Goal: Task Accomplishment & Management: Use online tool/utility

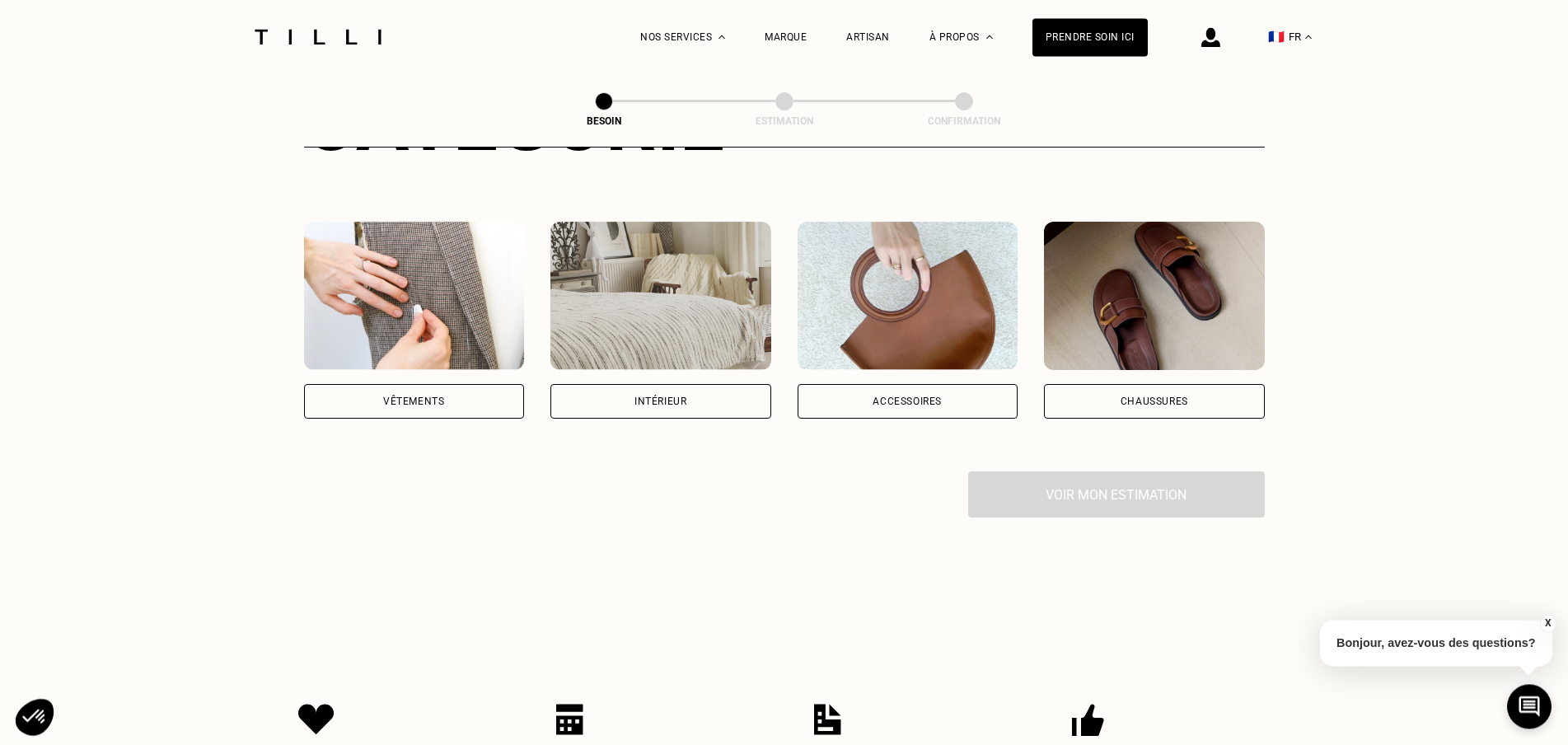
scroll to position [252, 0]
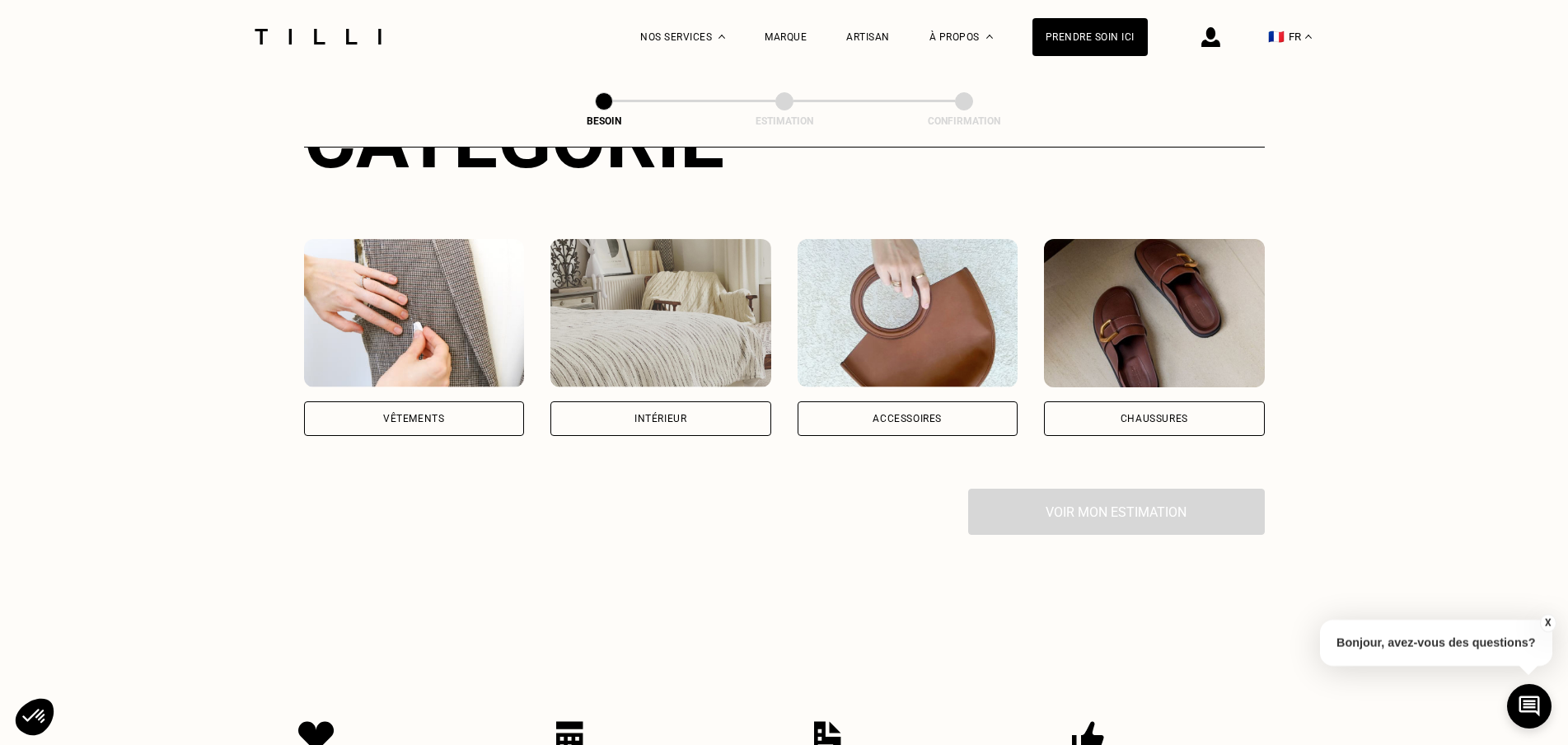
click at [407, 413] on div "Vêtements" at bounding box center [413, 418] width 61 height 10
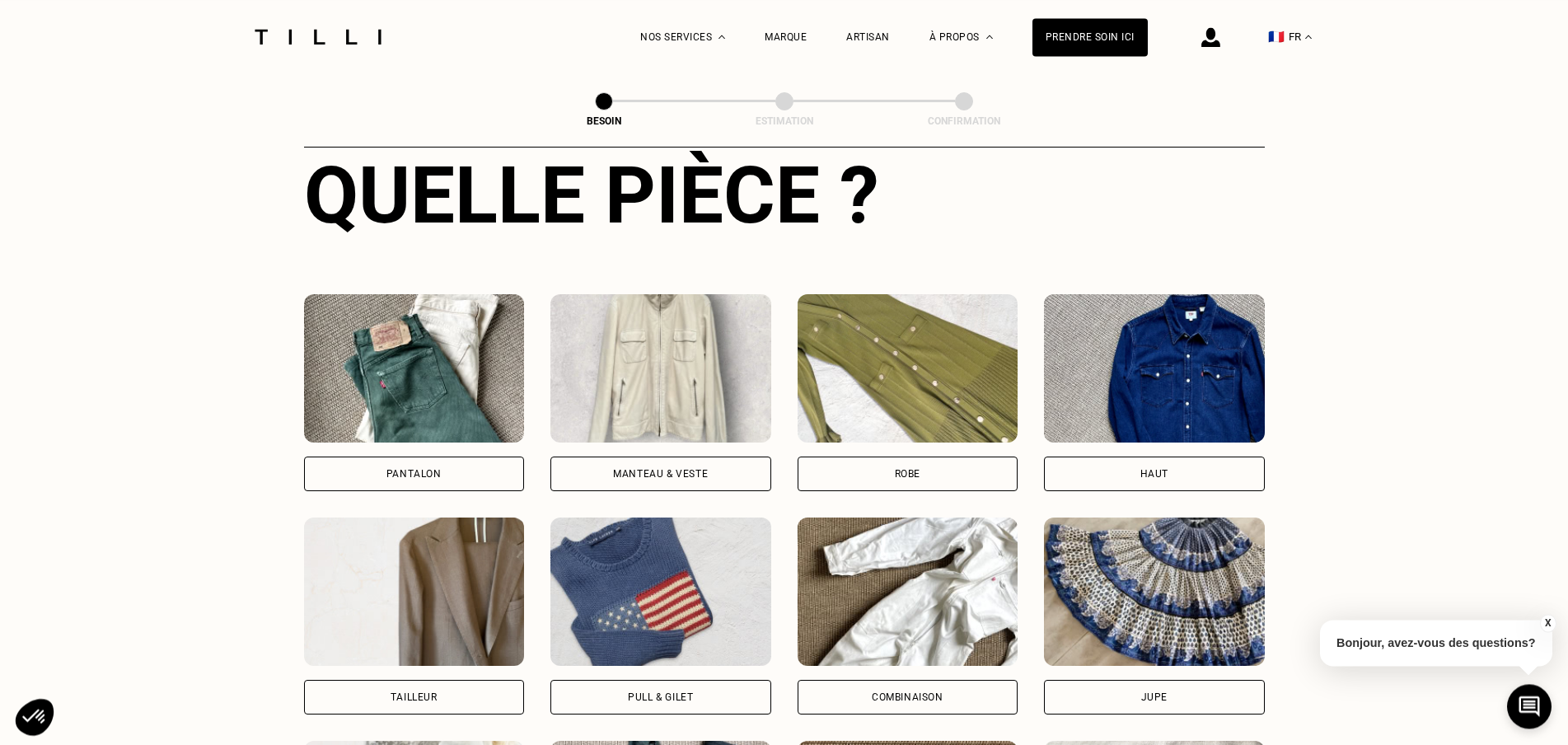
scroll to position [623, 0]
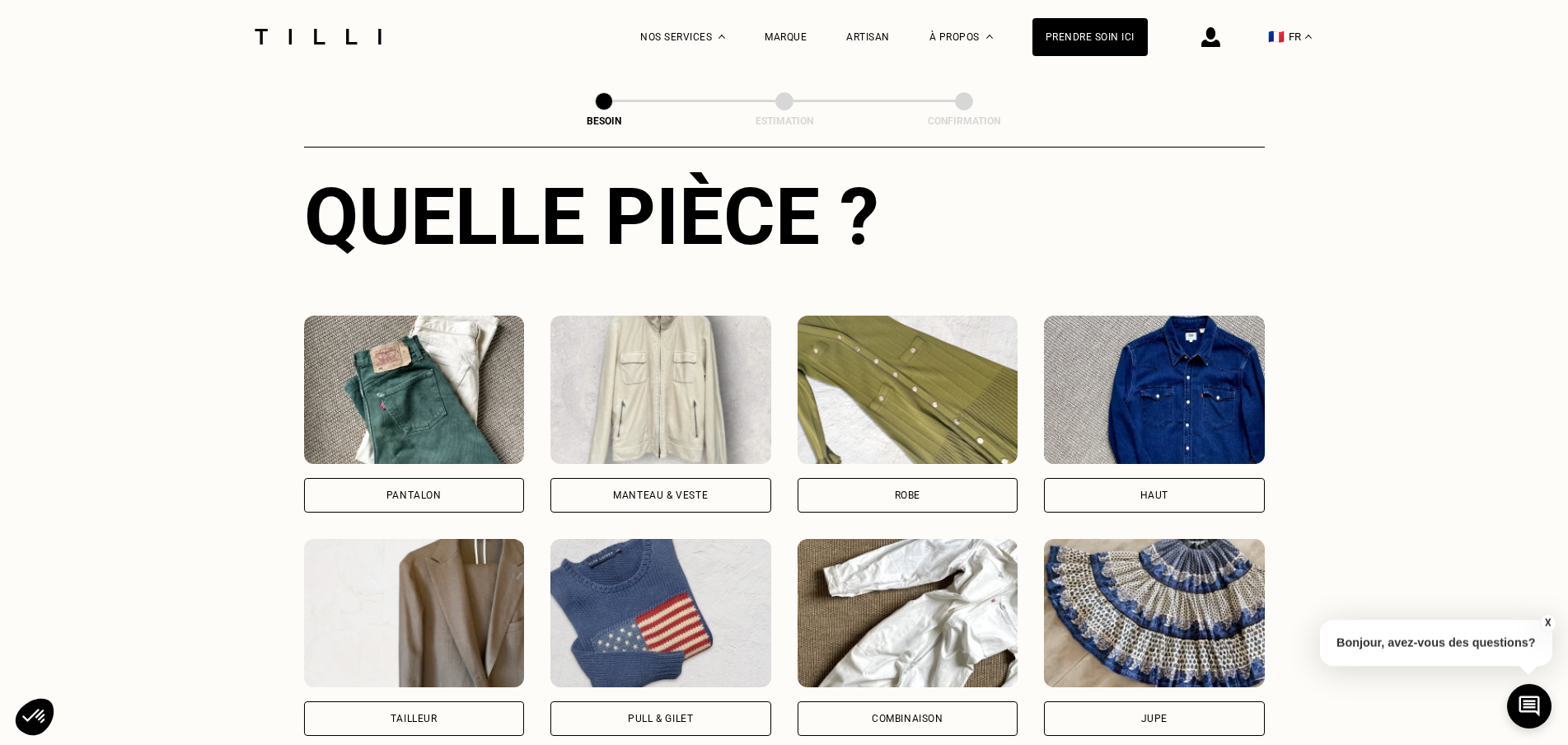
click at [609, 478] on div "Manteau & Veste" at bounding box center [660, 494] width 220 height 34
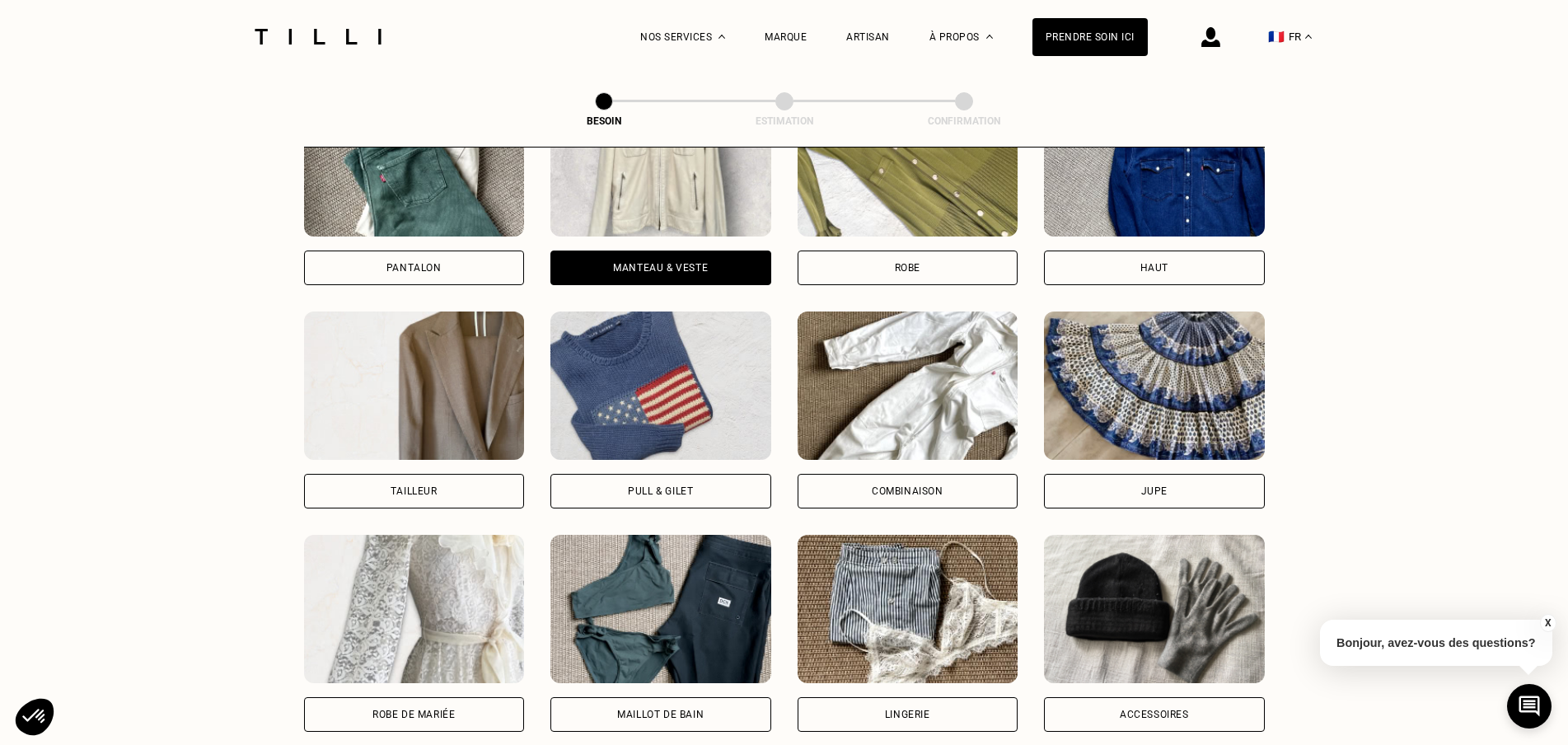
scroll to position [848, 0]
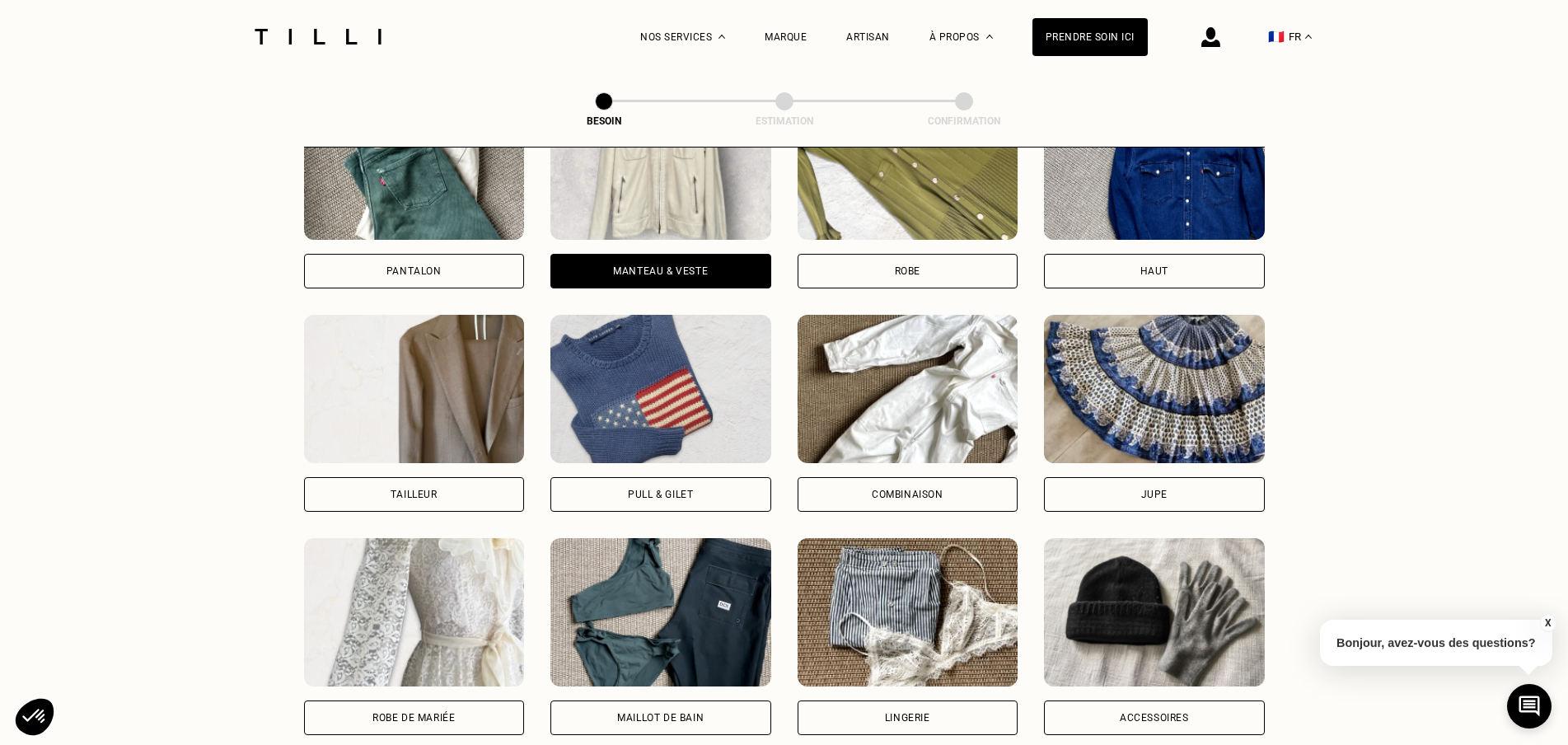
click at [410, 491] on div "Tailleur" at bounding box center [414, 494] width 220 height 34
select select "FR"
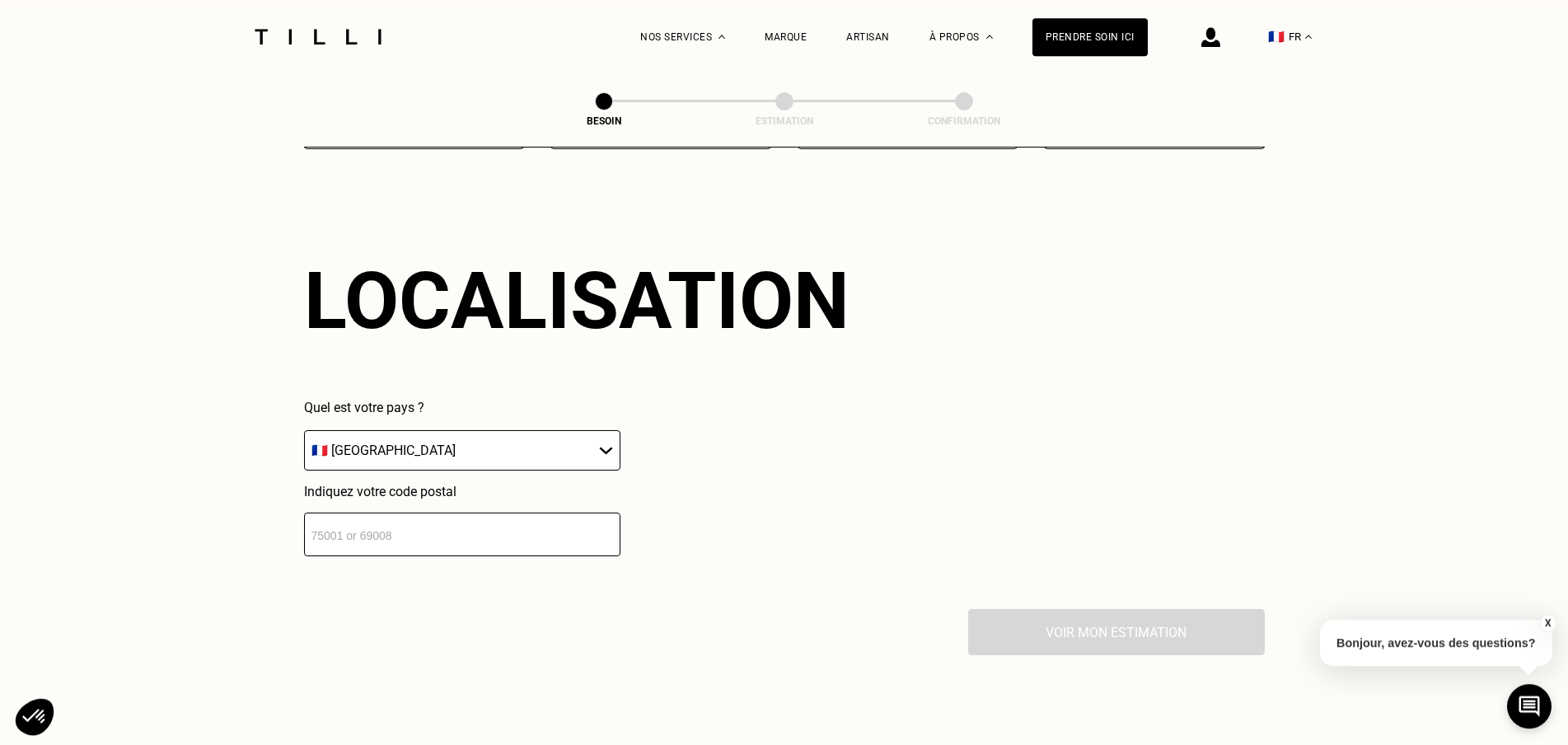
scroll to position [1436, 0]
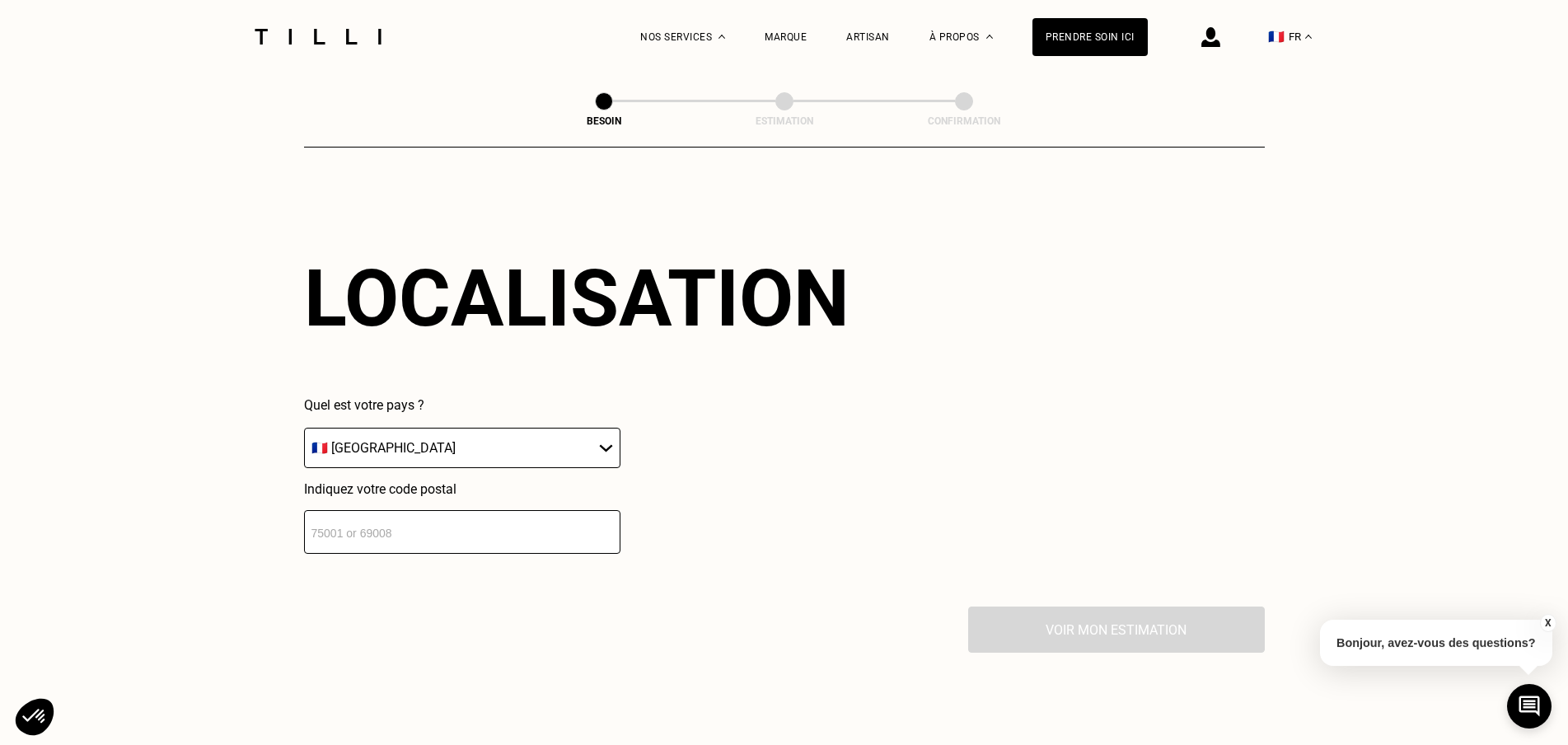
click at [447, 516] on input "number" at bounding box center [462, 532] width 316 height 43
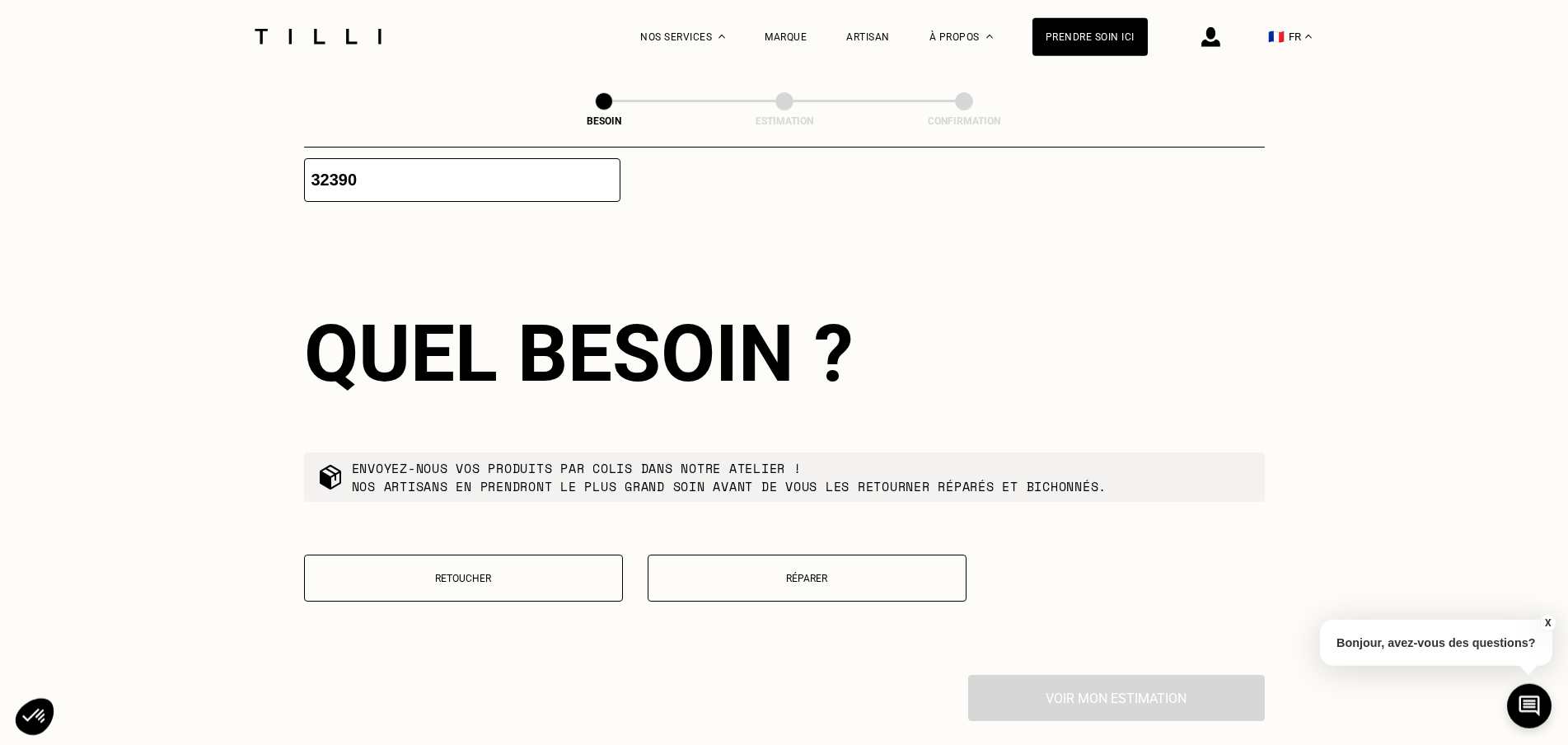
scroll to position [1847, 0]
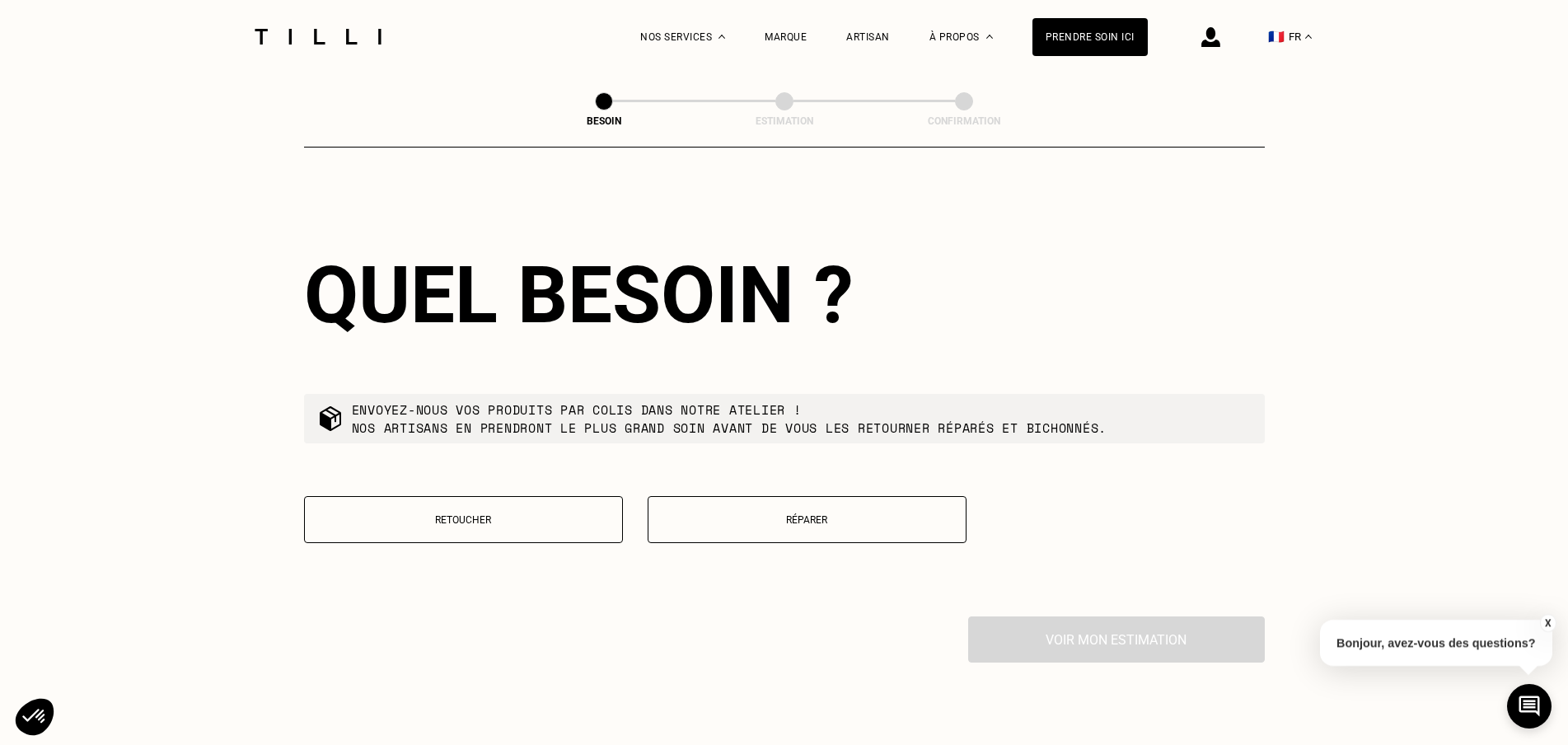
type input "32390"
click at [781, 514] on p "Réparer" at bounding box center [807, 520] width 301 height 12
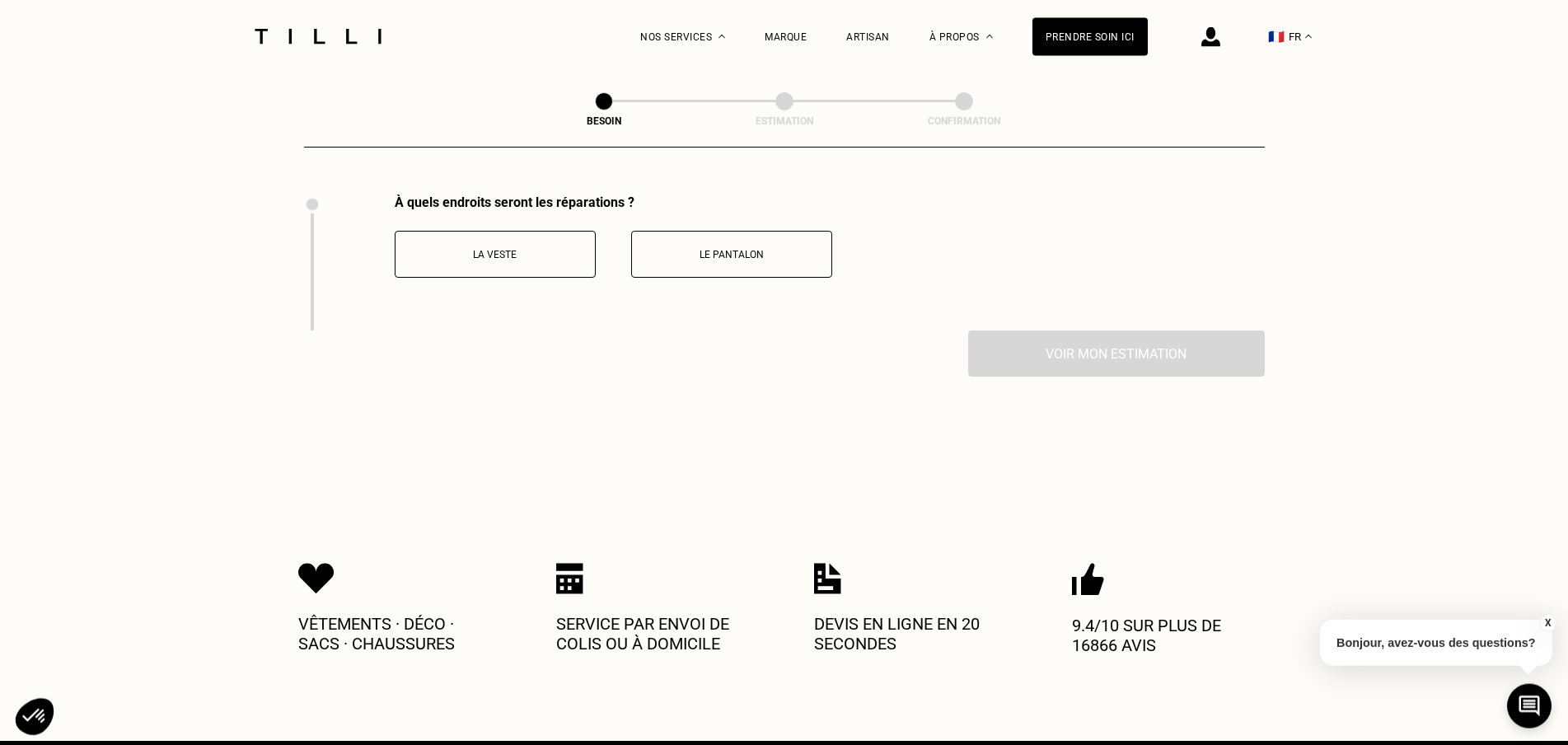
scroll to position [2269, 0]
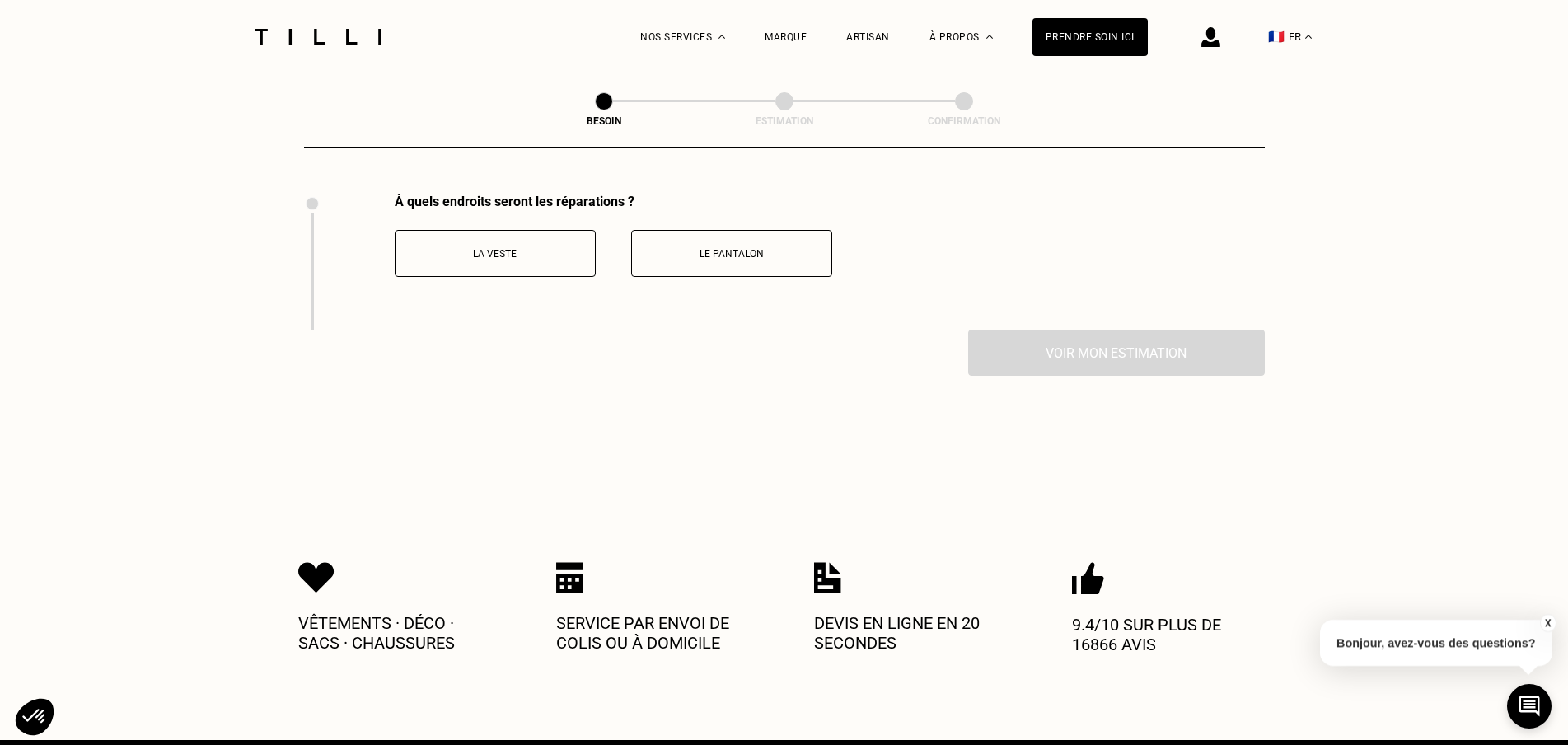
click at [489, 249] on p "La veste" at bounding box center [495, 254] width 183 height 12
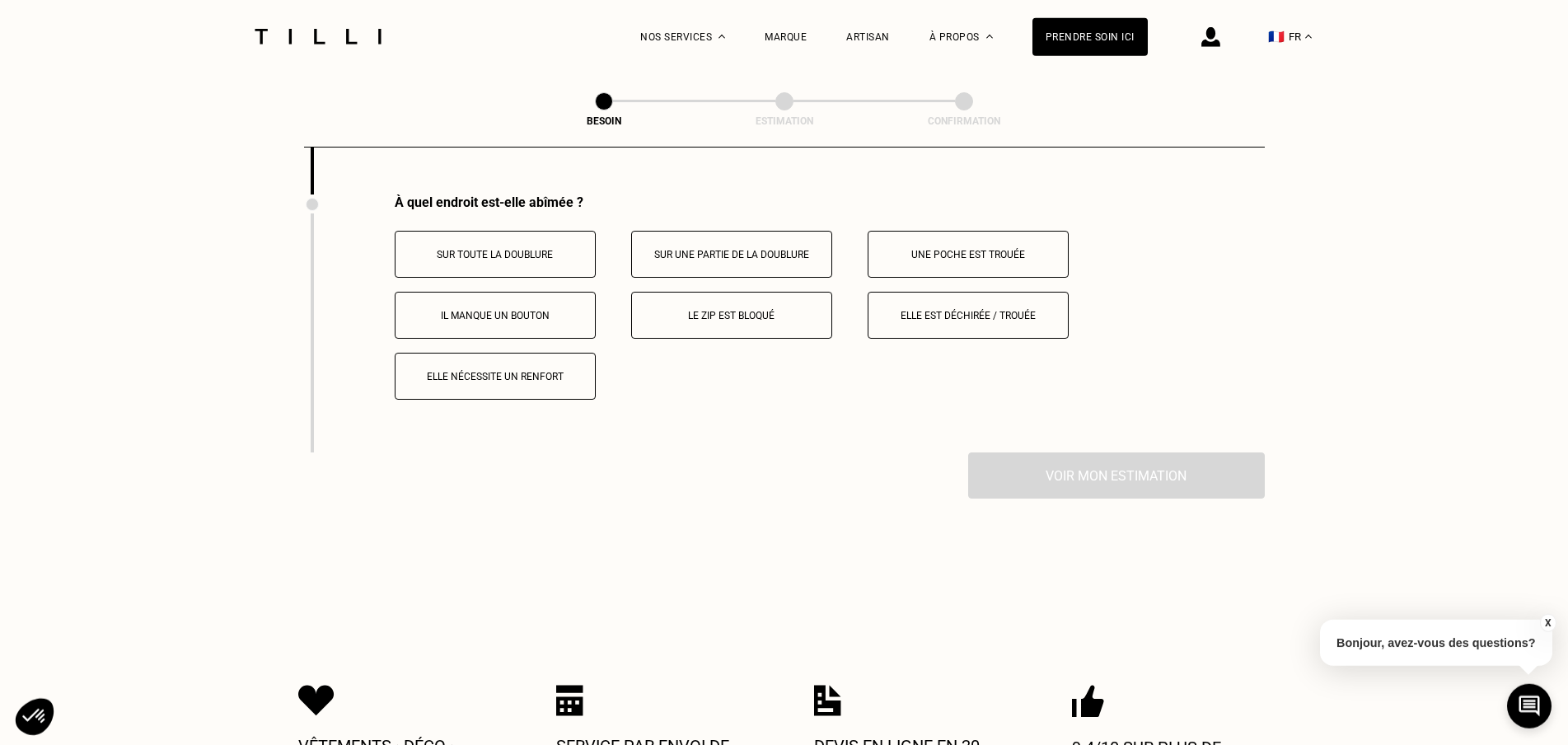
scroll to position [2405, 0]
click at [985, 311] on p "Elle est déchirée / trouée" at bounding box center [968, 315] width 183 height 12
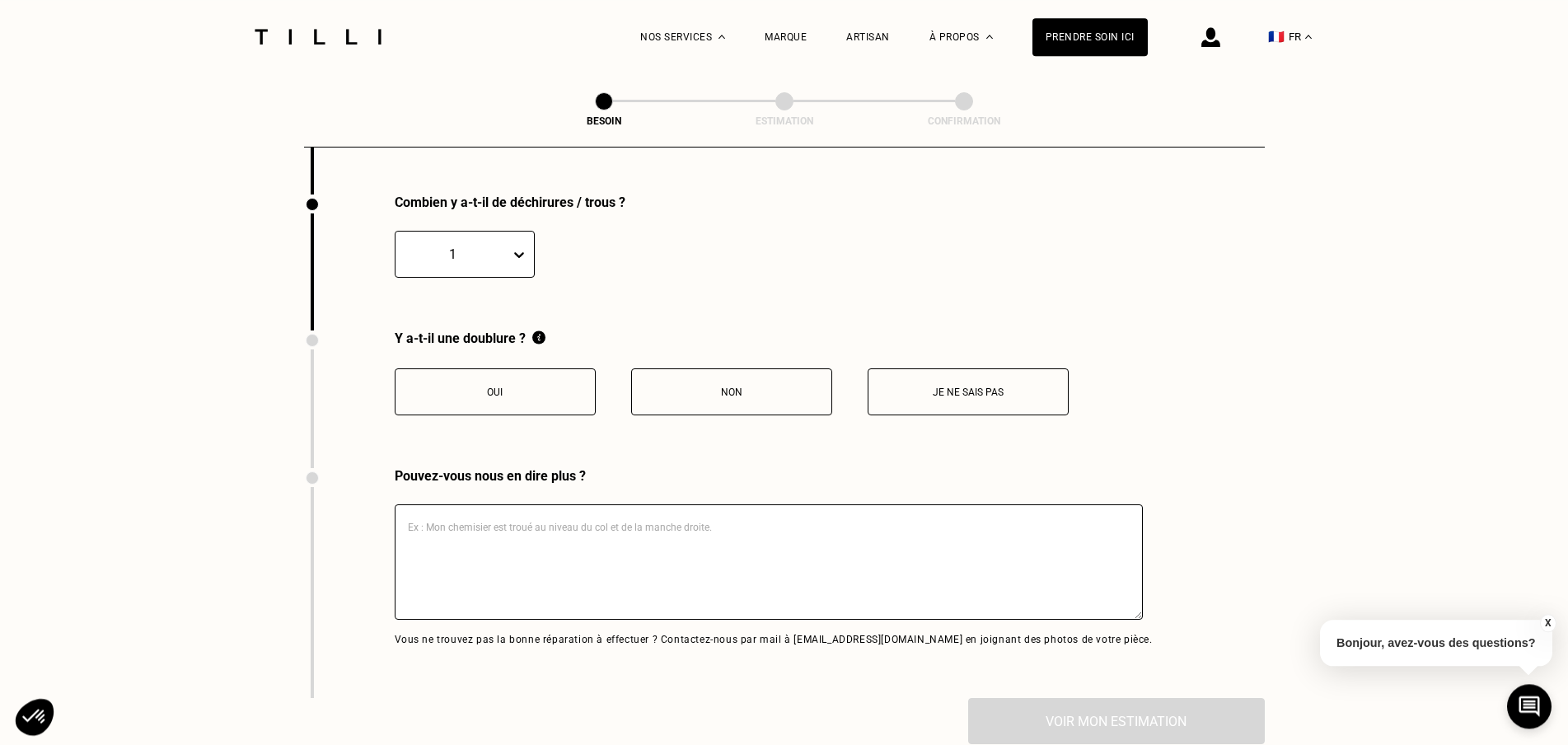
scroll to position [2663, 0]
click at [534, 386] on p "Oui" at bounding box center [495, 392] width 183 height 12
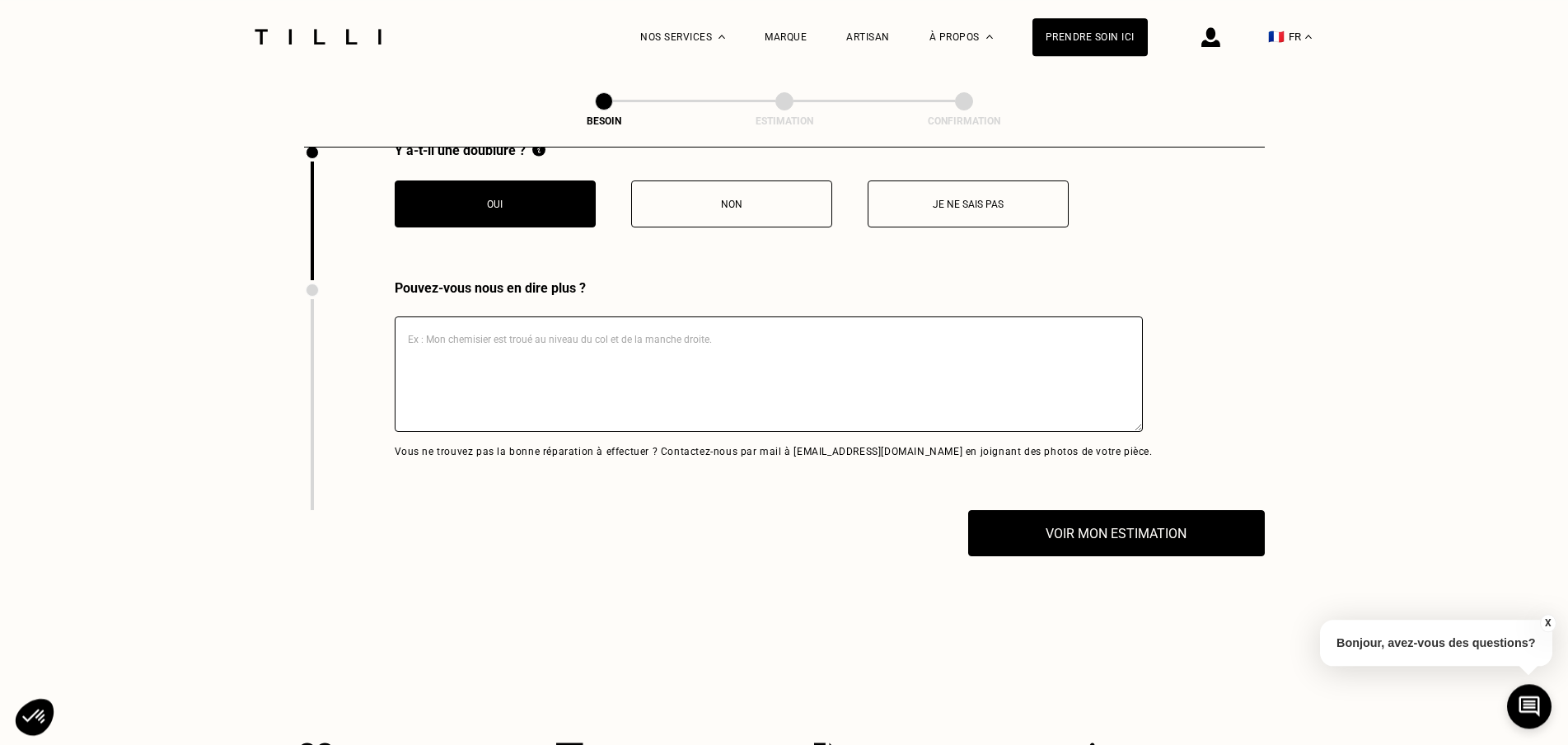
scroll to position [2916, 0]
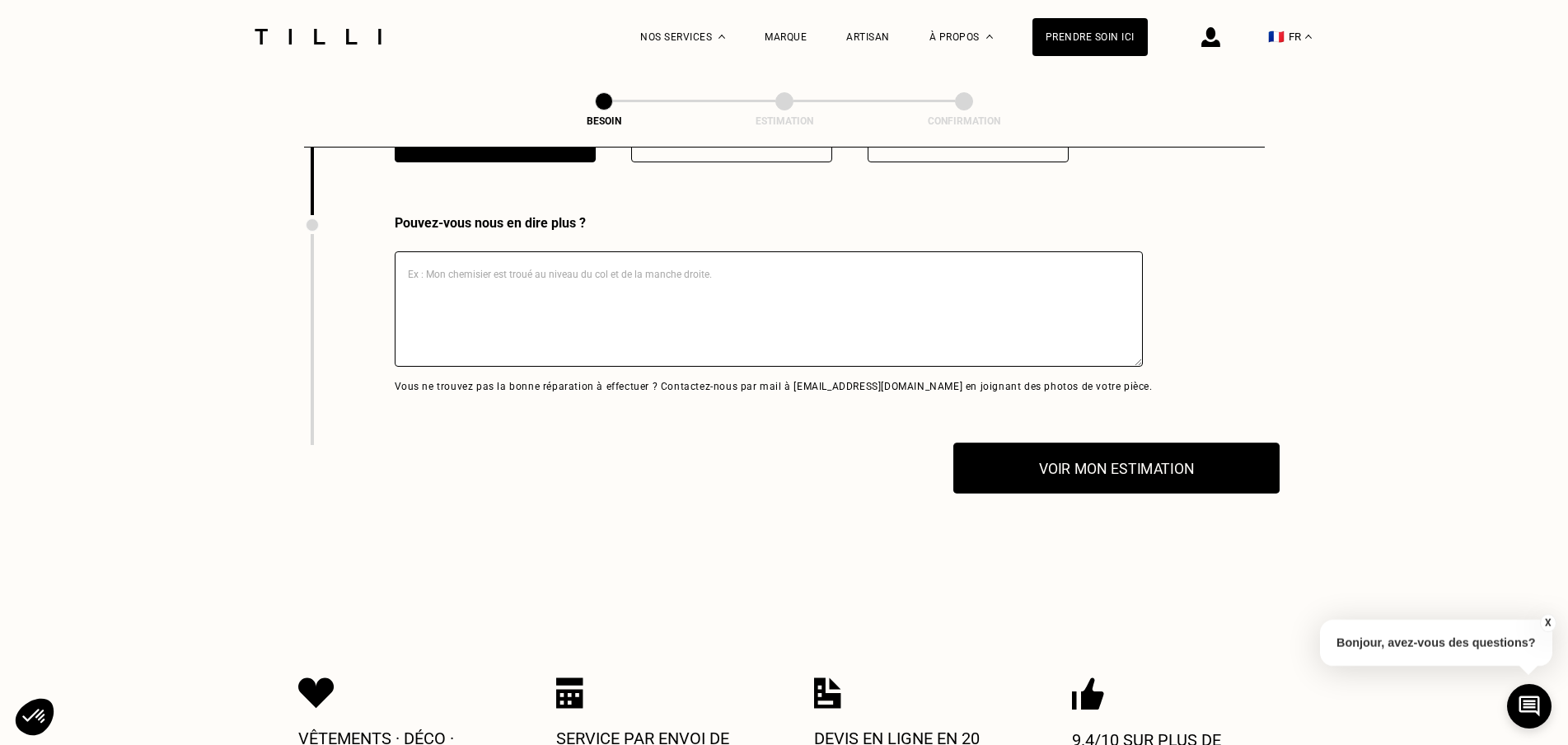
click at [1115, 463] on button "Voir mon estimation" at bounding box center [1116, 468] width 326 height 51
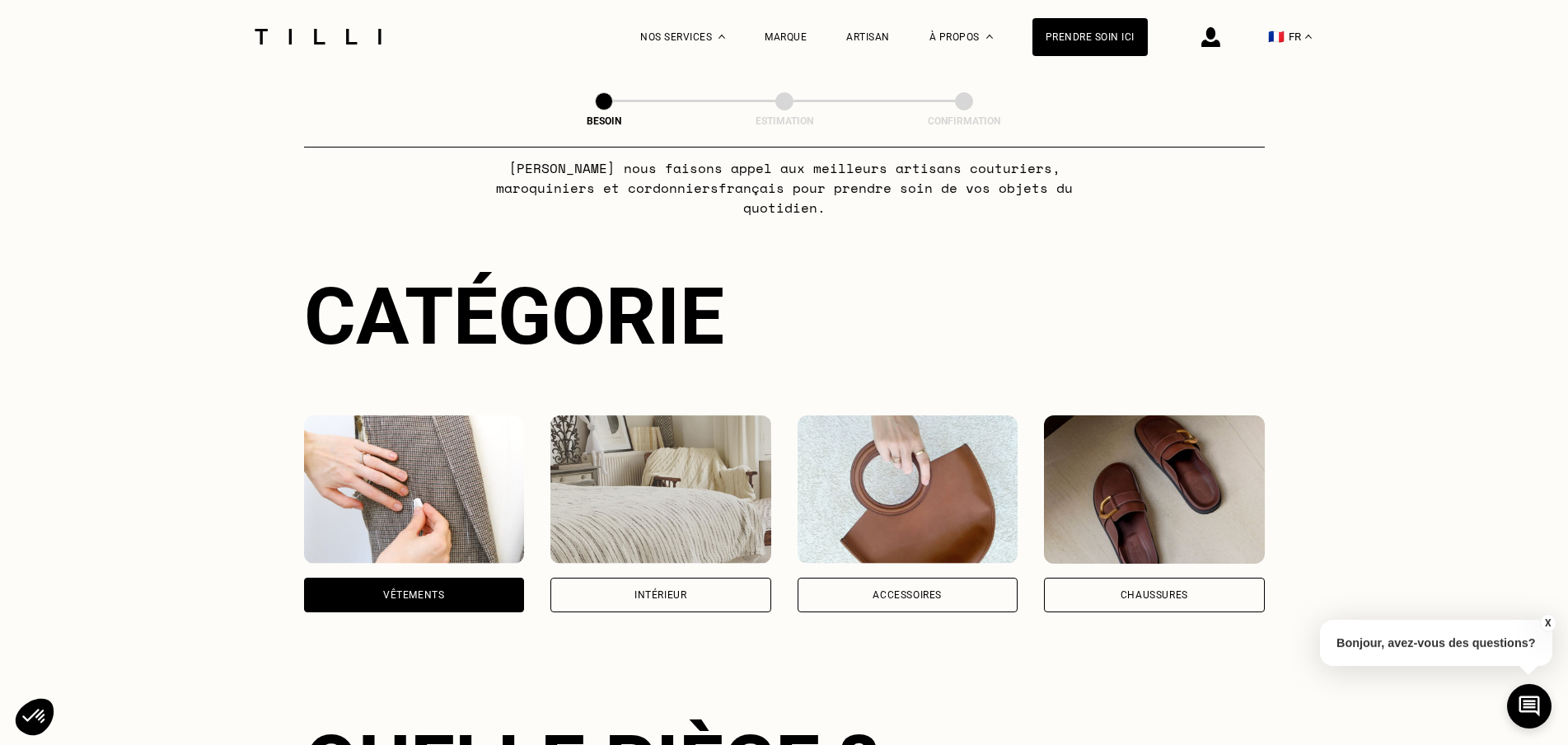
scroll to position [0, 0]
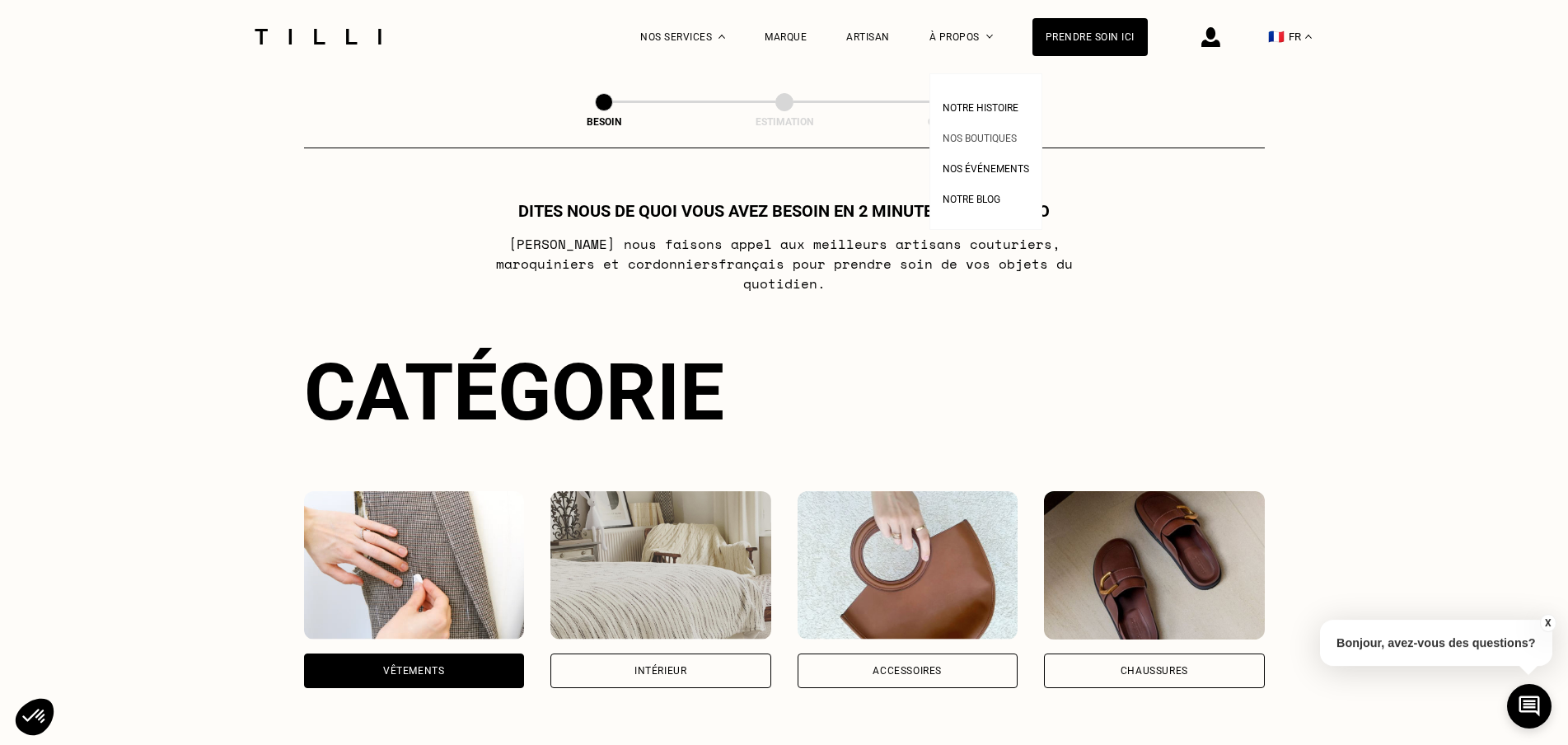
click at [981, 133] on link "Nos boutiques" at bounding box center [979, 136] width 74 height 18
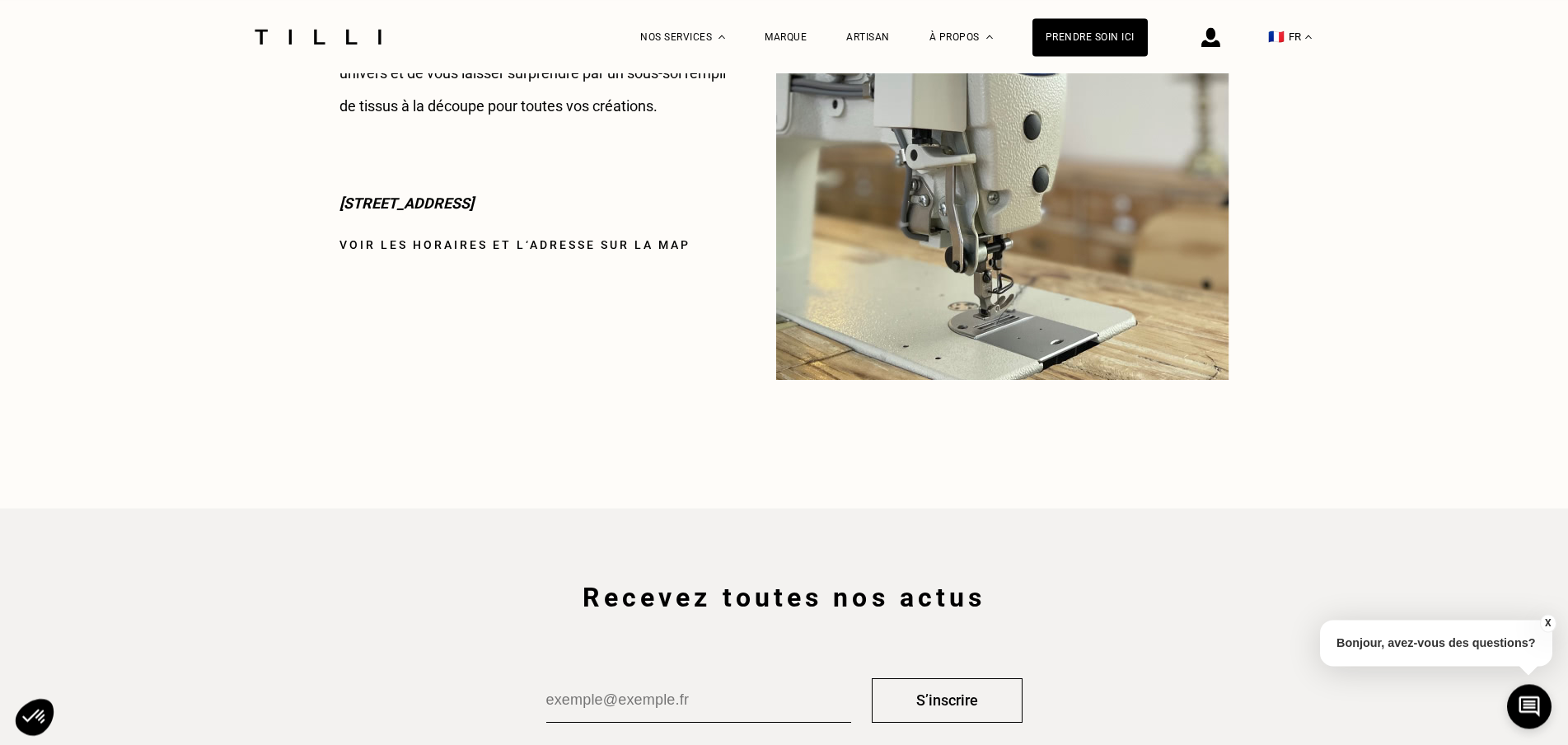
scroll to position [2354, 0]
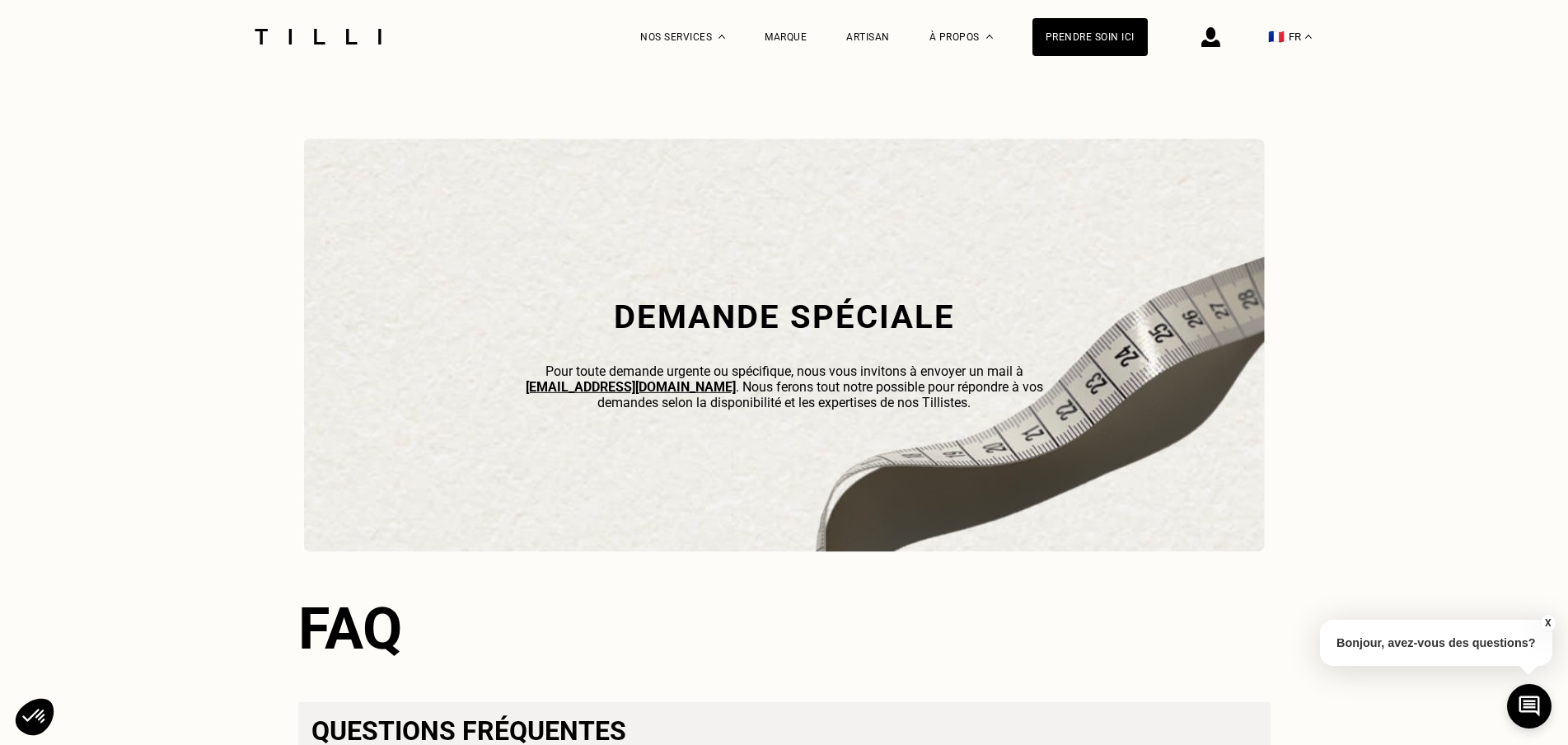
scroll to position [5212, 0]
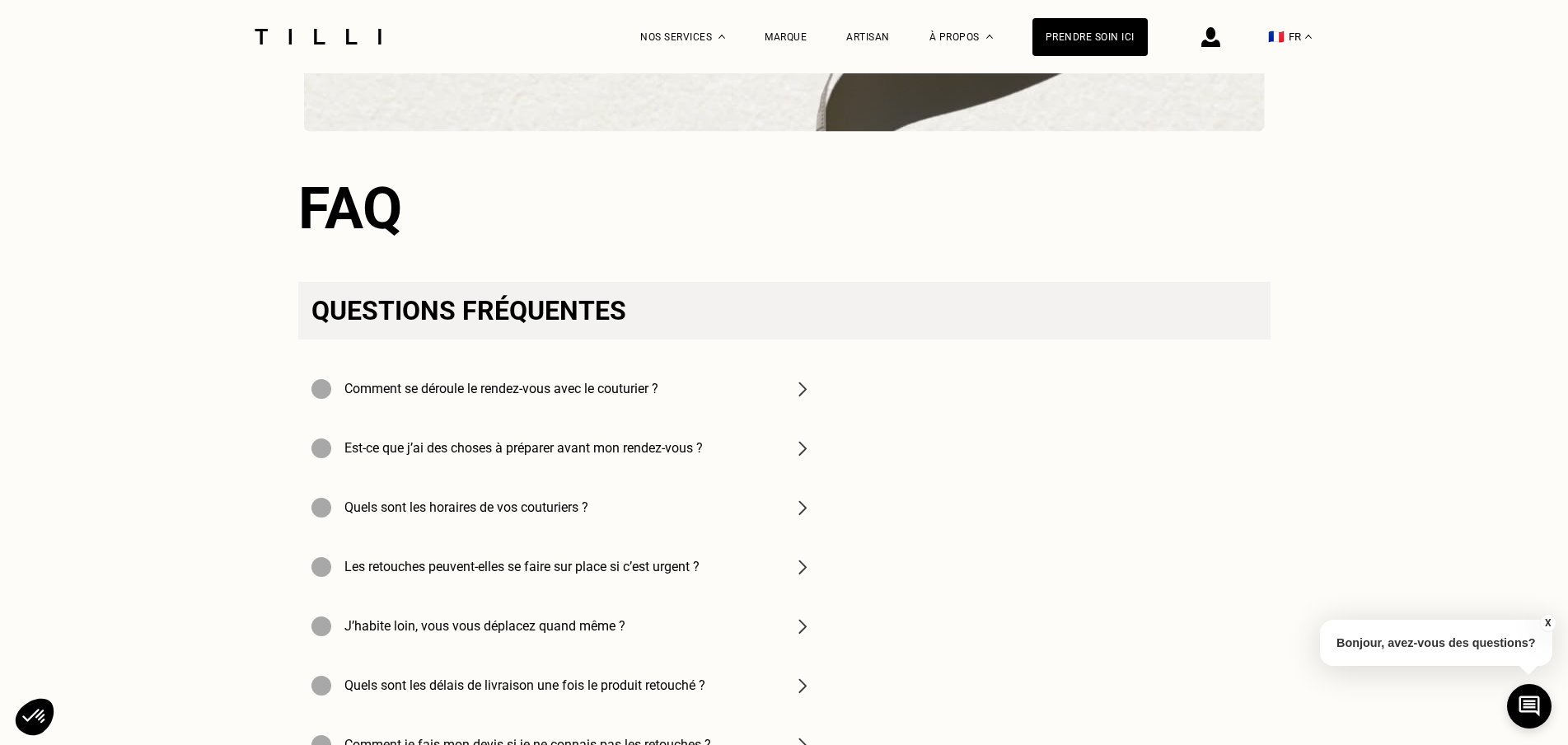
click at [785, 416] on div "Comment se déroule le rendez-vous avec le couturier ?" at bounding box center [562, 388] width 528 height 59
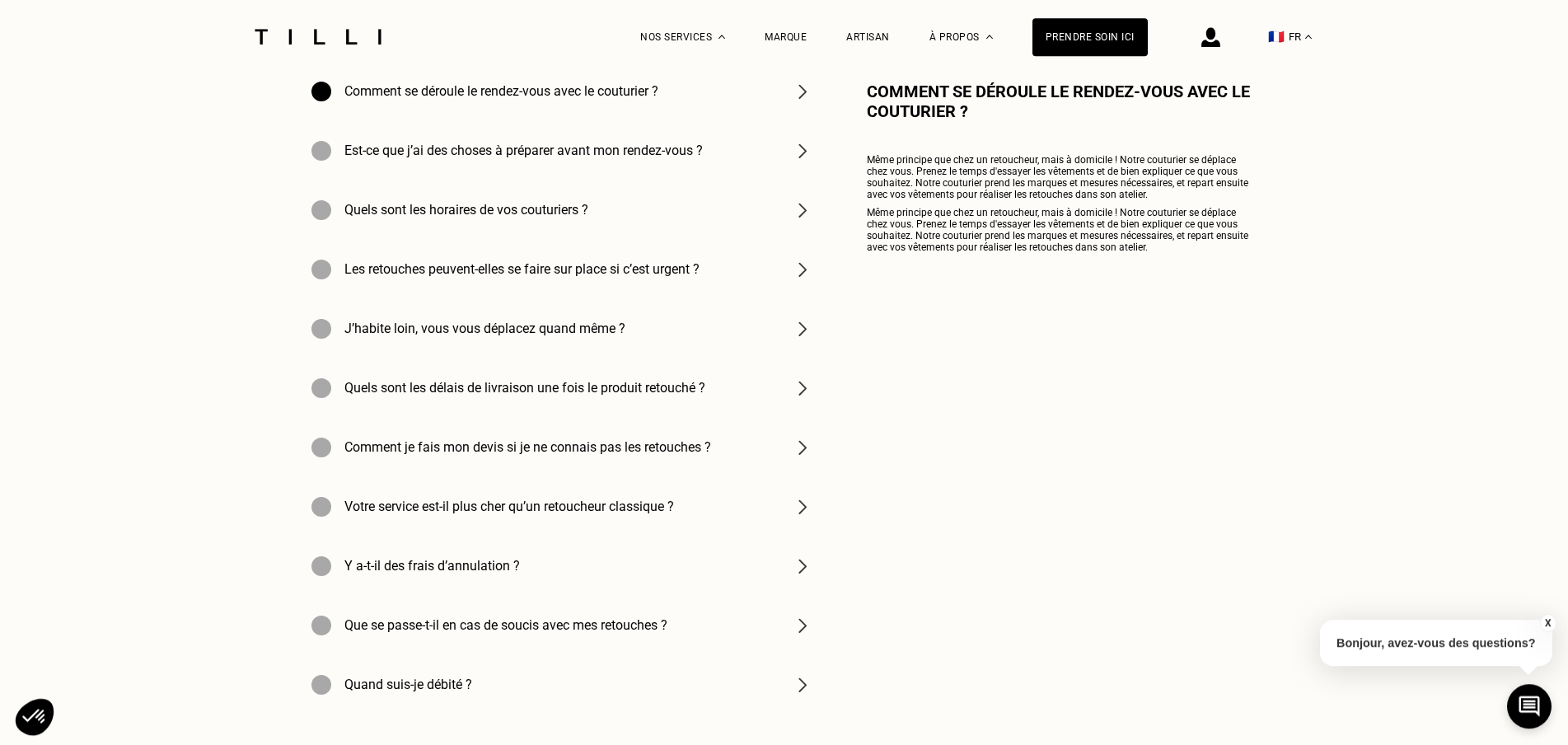
scroll to position [5549, 0]
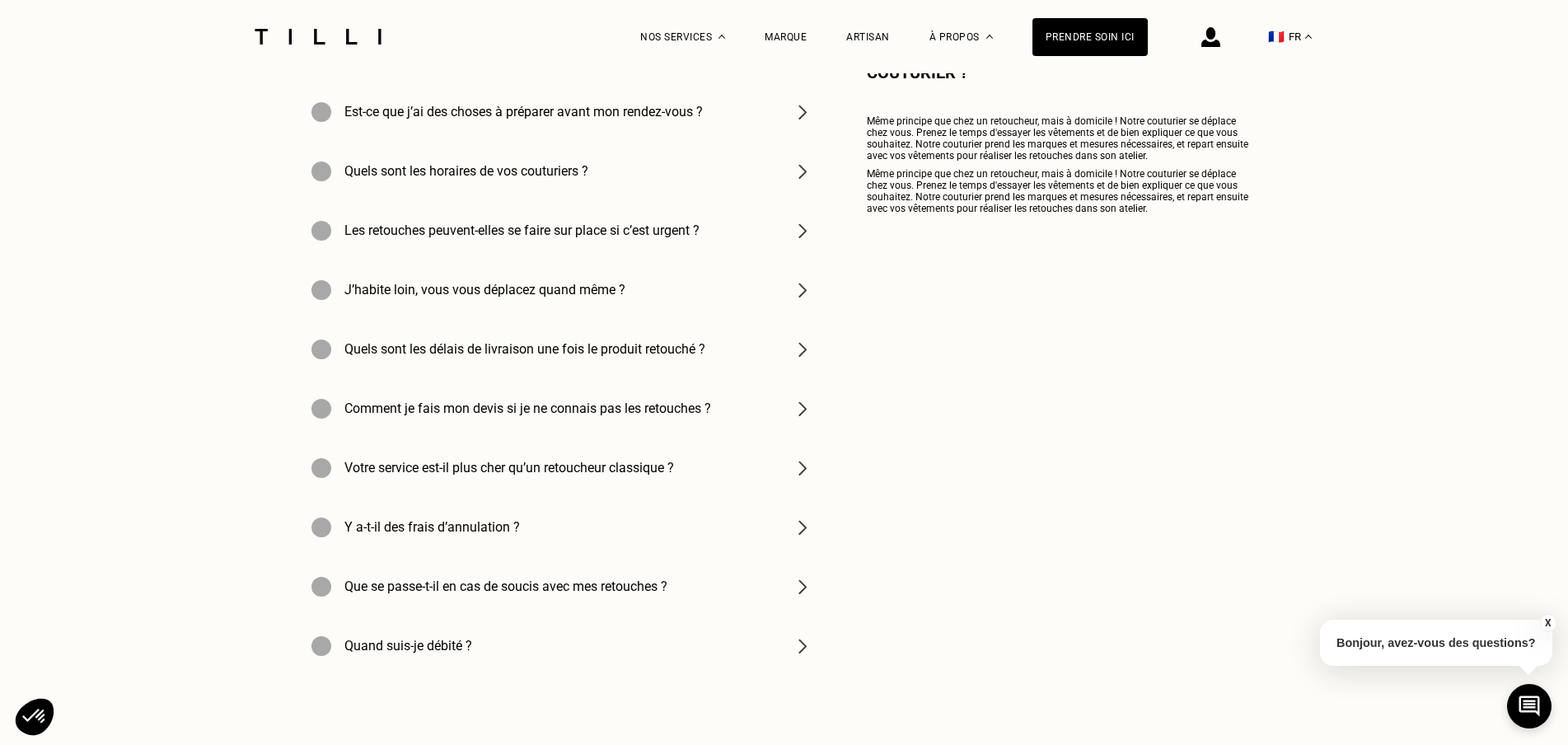
click at [717, 488] on div "Votre service est-il plus cher qu’un retoucheur classique ?" at bounding box center [562, 468] width 528 height 59
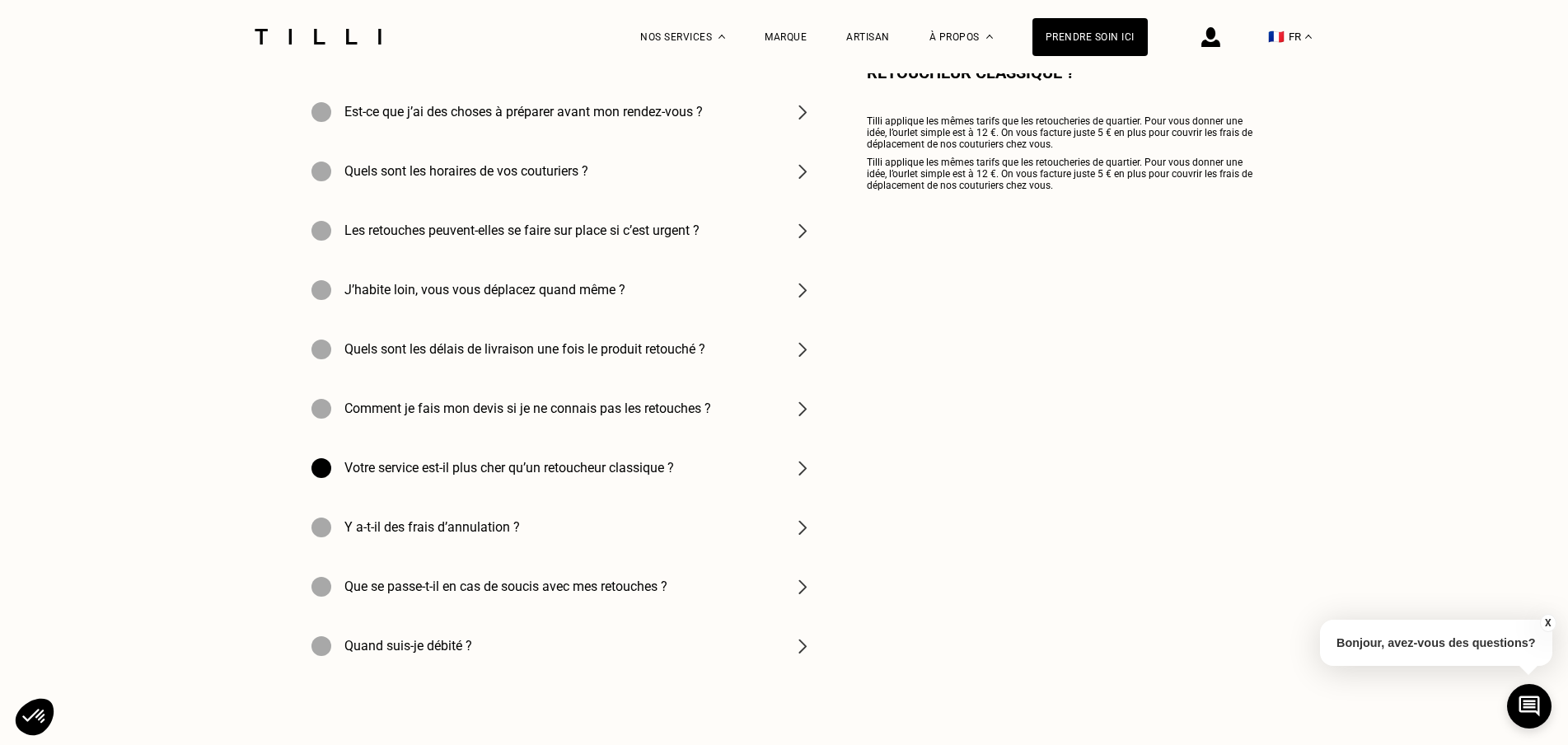
click at [812, 478] on img at bounding box center [802, 469] width 20 height 20
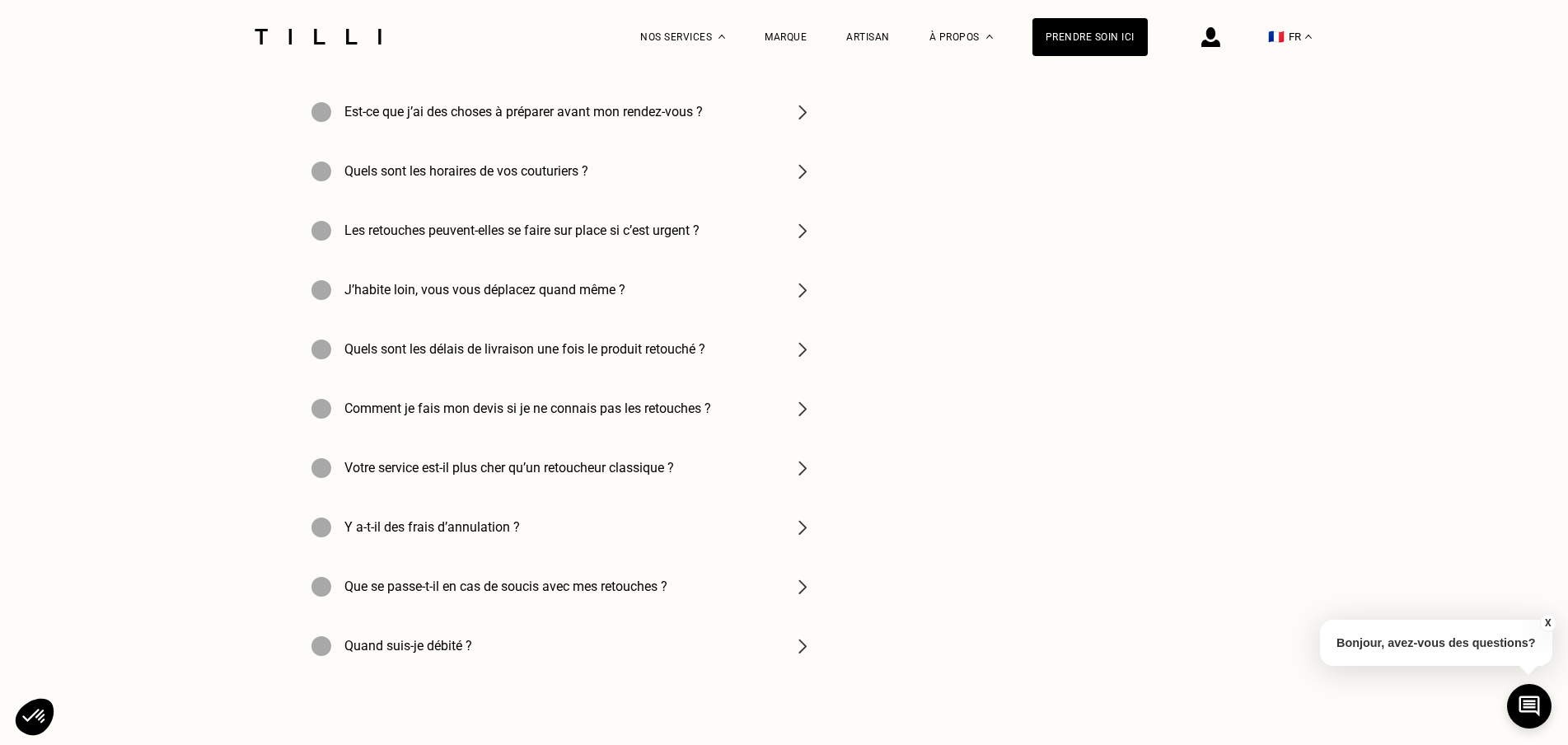
click at [812, 478] on img at bounding box center [802, 469] width 20 height 20
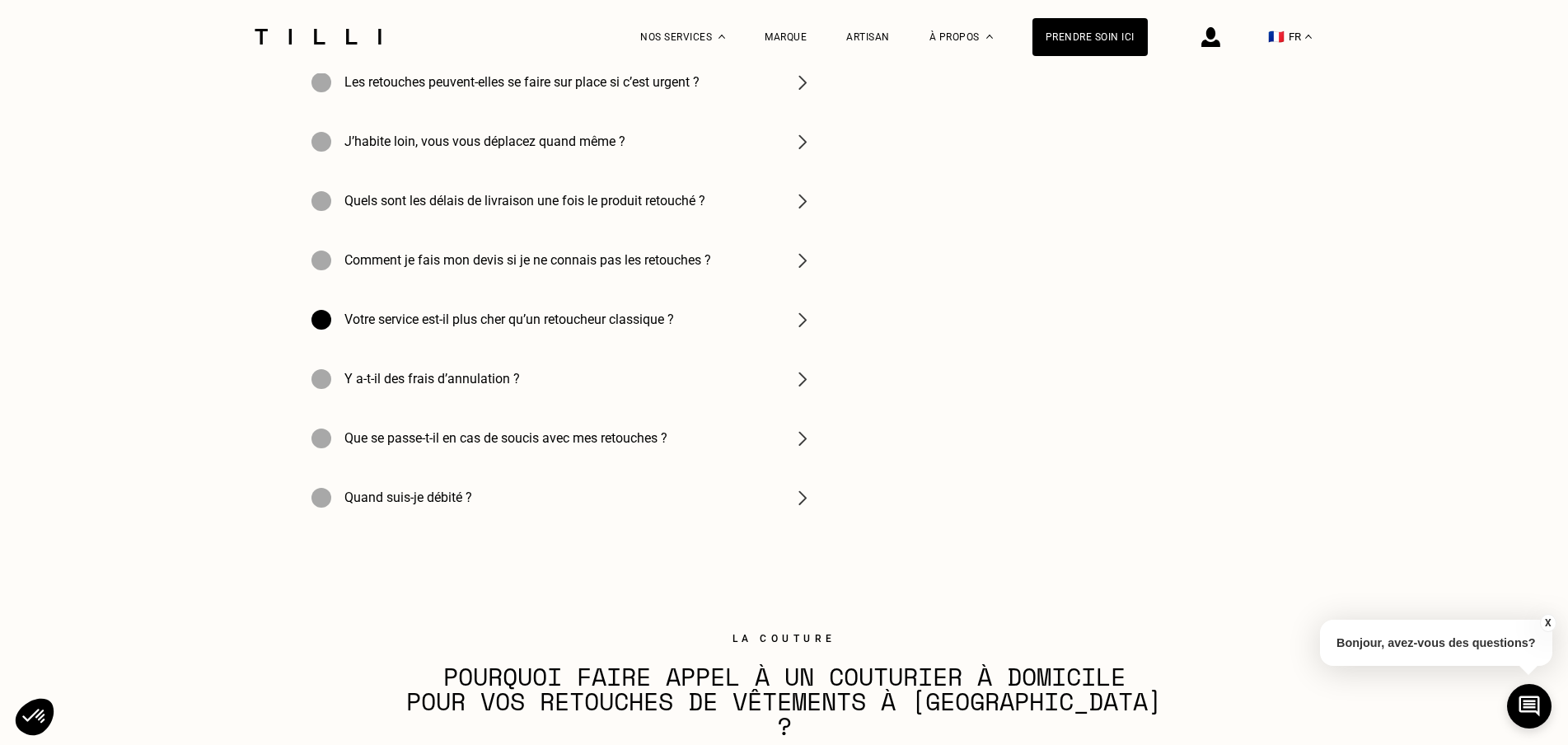
scroll to position [5717, 0]
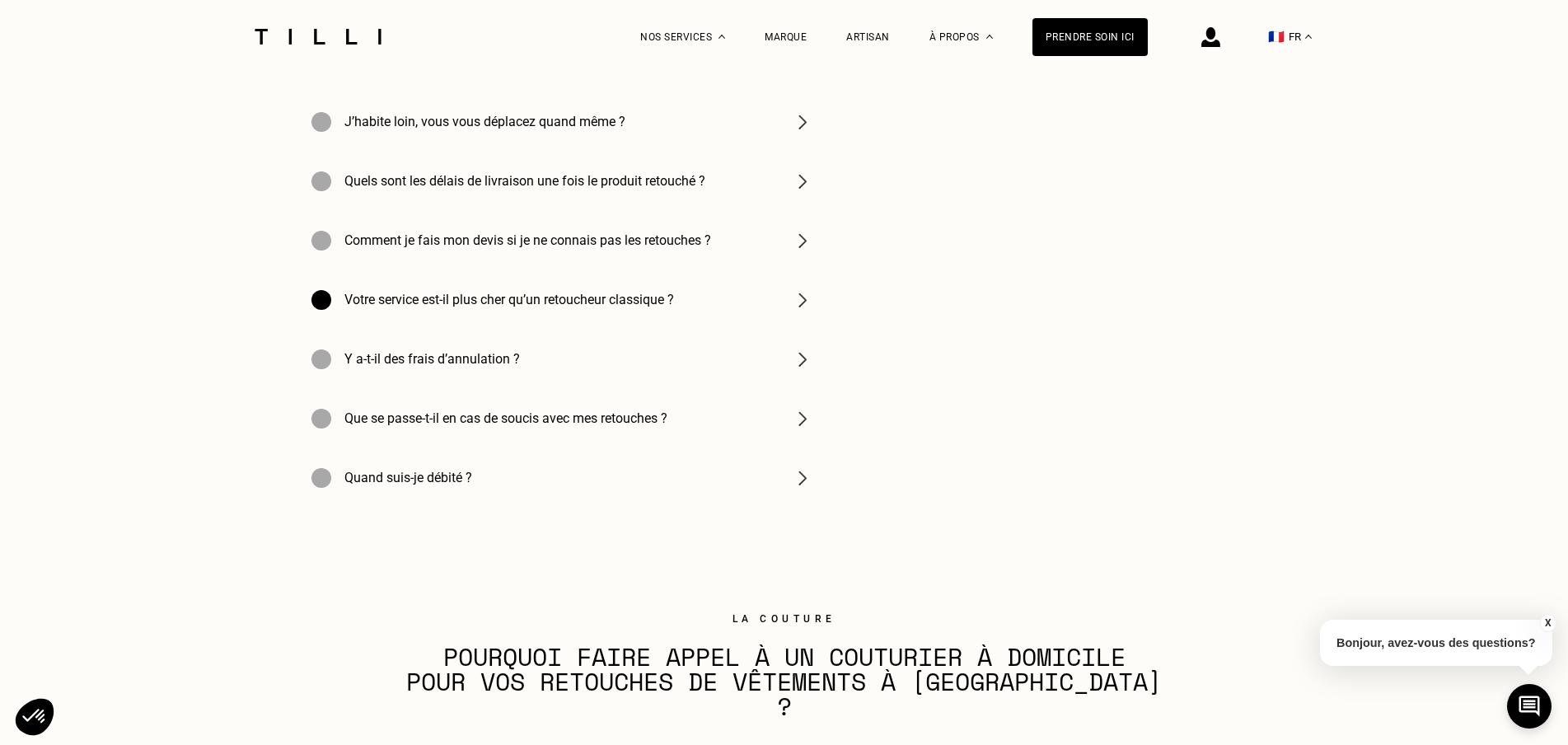
click at [812, 428] on img at bounding box center [802, 418] width 20 height 20
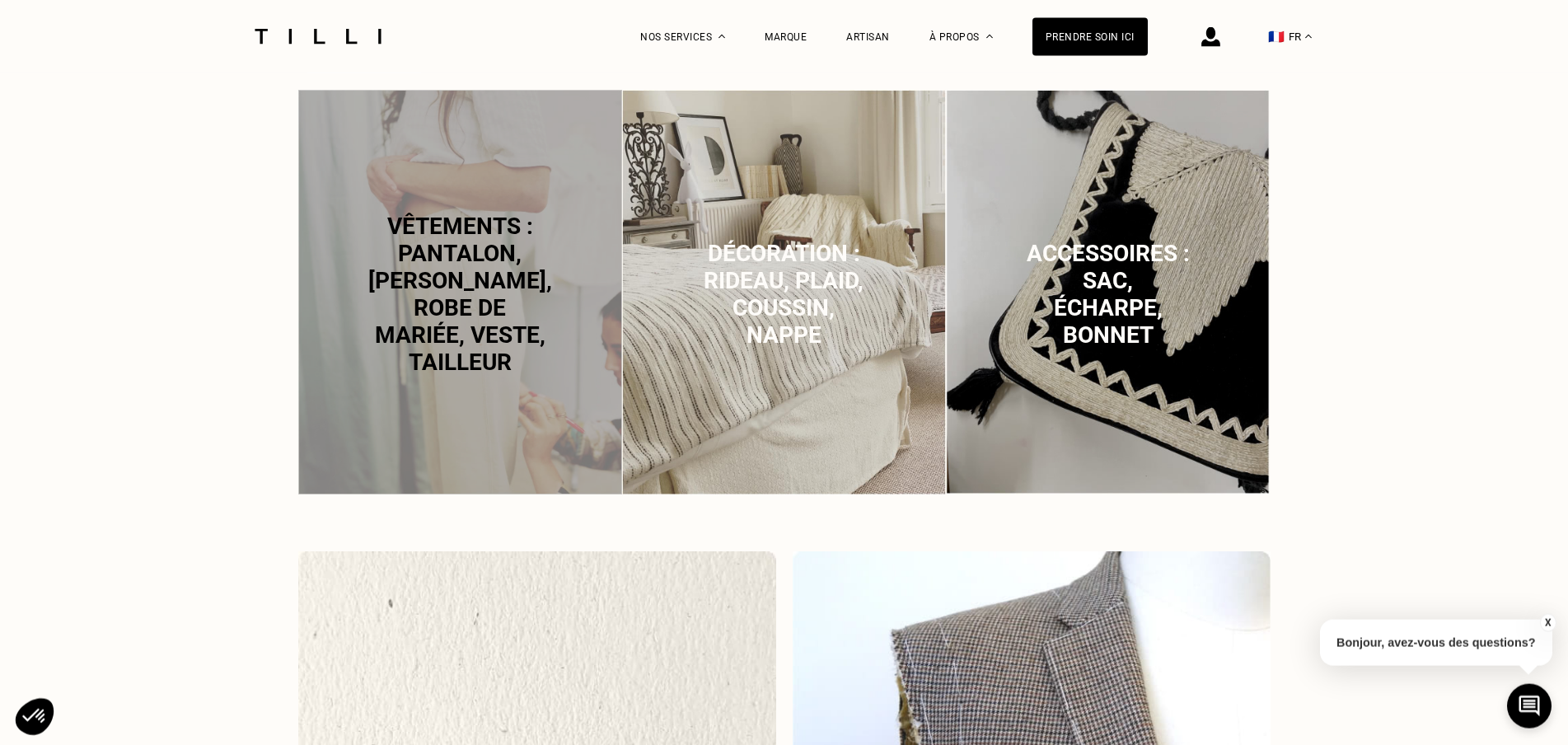
scroll to position [1093, 0]
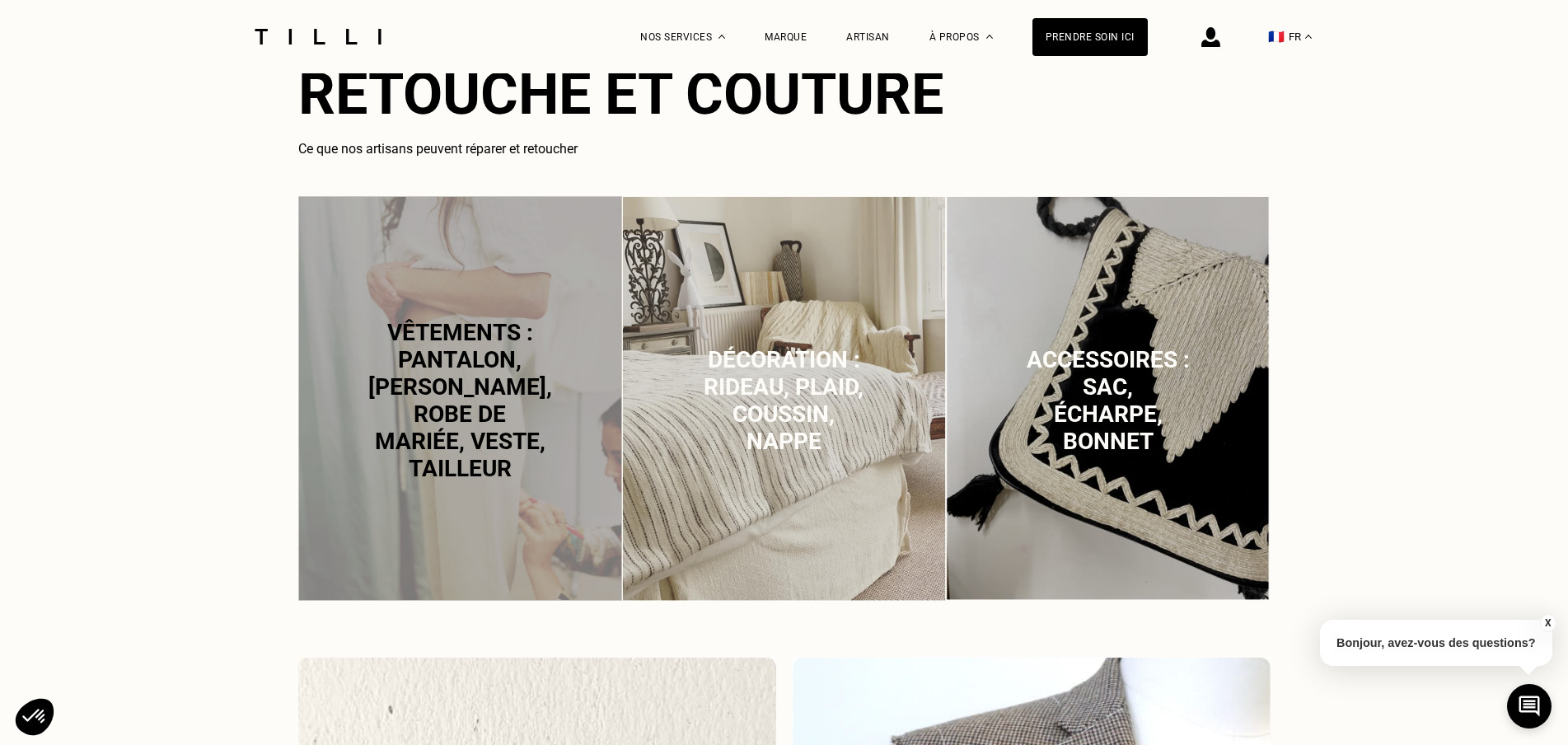
click at [476, 393] on span "Vêtements : pantalon, [PERSON_NAME], robe de mariée, veste, tailleur" at bounding box center [460, 400] width 184 height 163
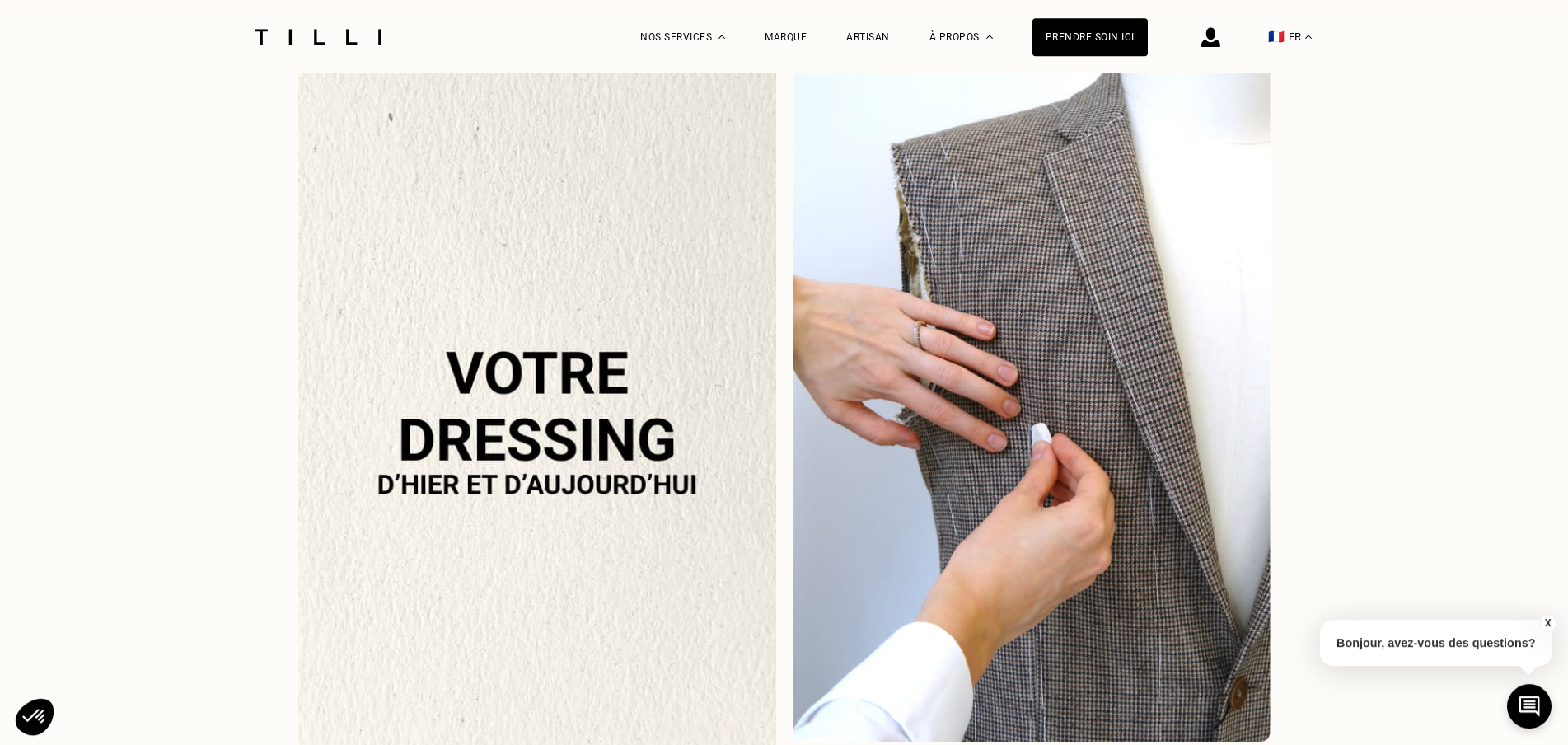
scroll to position [1690, 0]
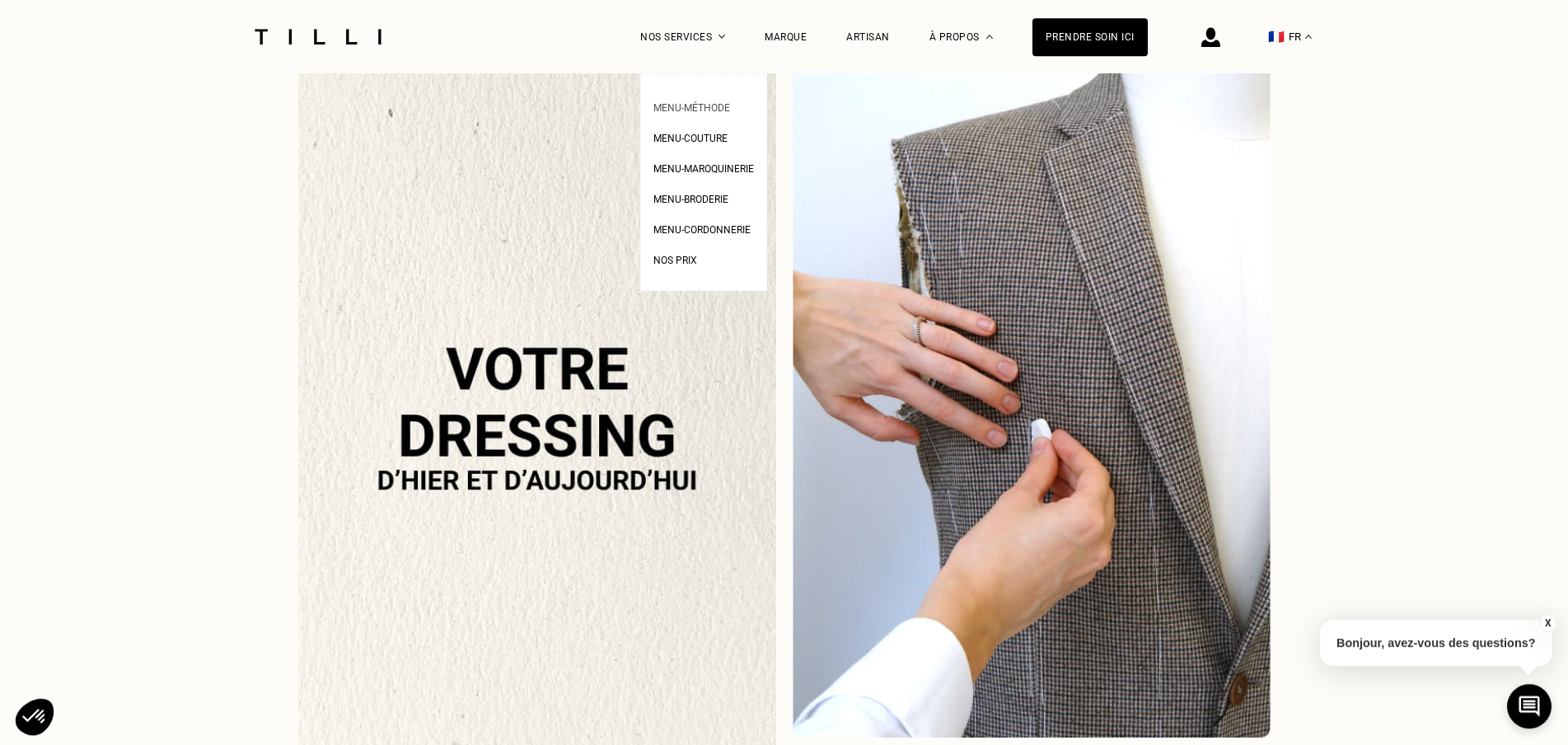
click at [695, 105] on span "Menu-méthode" at bounding box center [692, 108] width 77 height 12
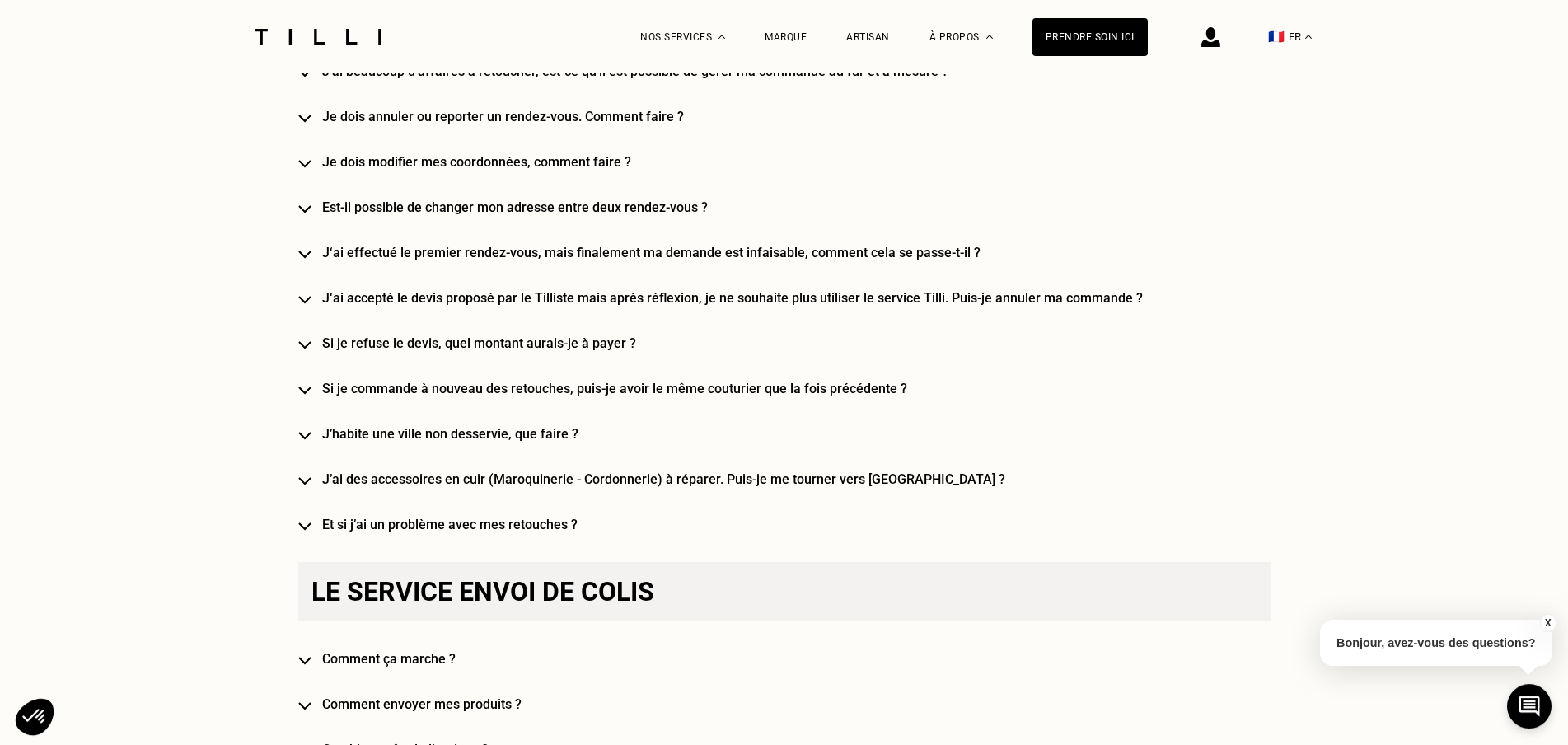
scroll to position [1933, 0]
click at [553, 439] on h4 "J’habite une ville non desservie, que faire ?" at bounding box center [808, 432] width 973 height 16
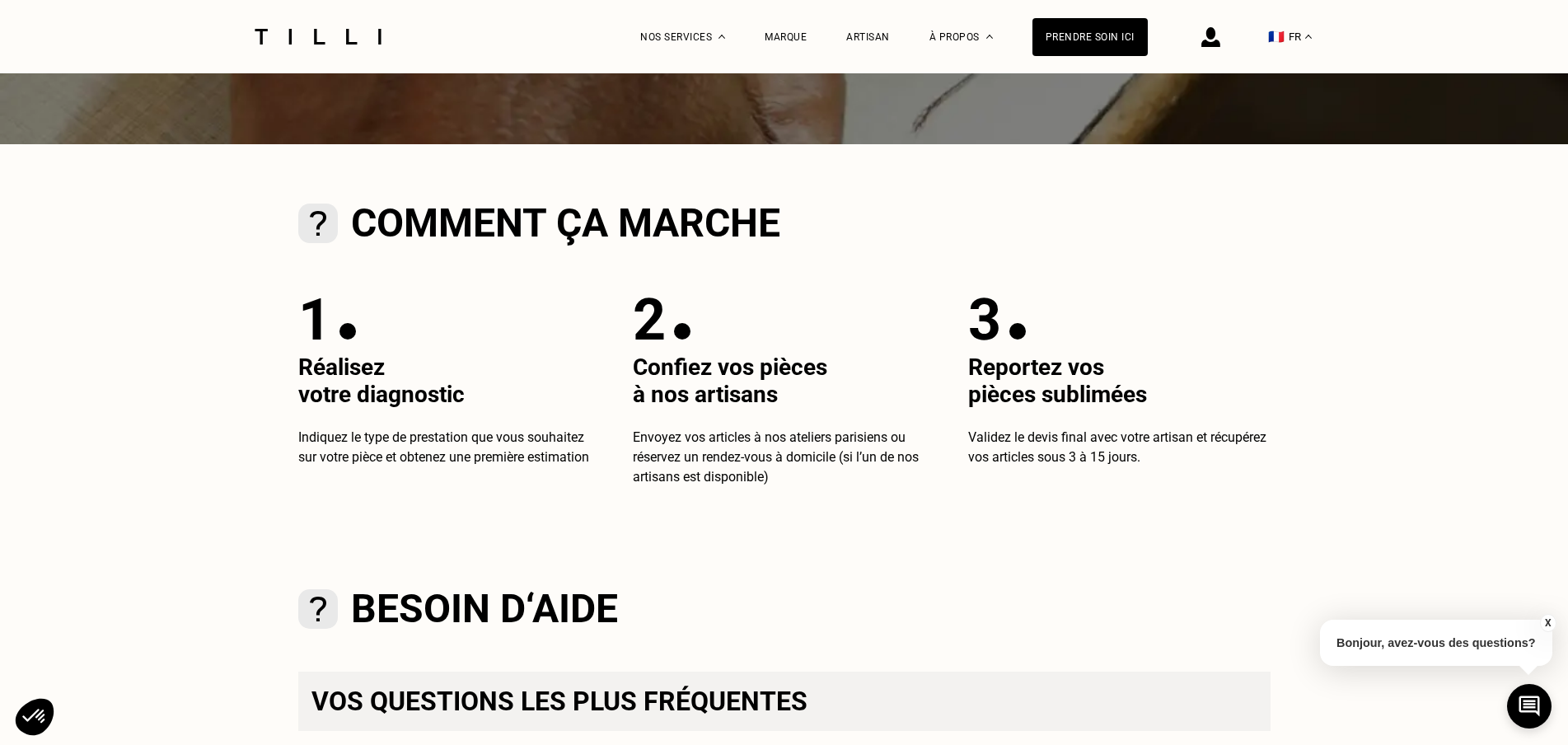
scroll to position [0, 0]
